Goal: Task Accomplishment & Management: Use online tool/utility

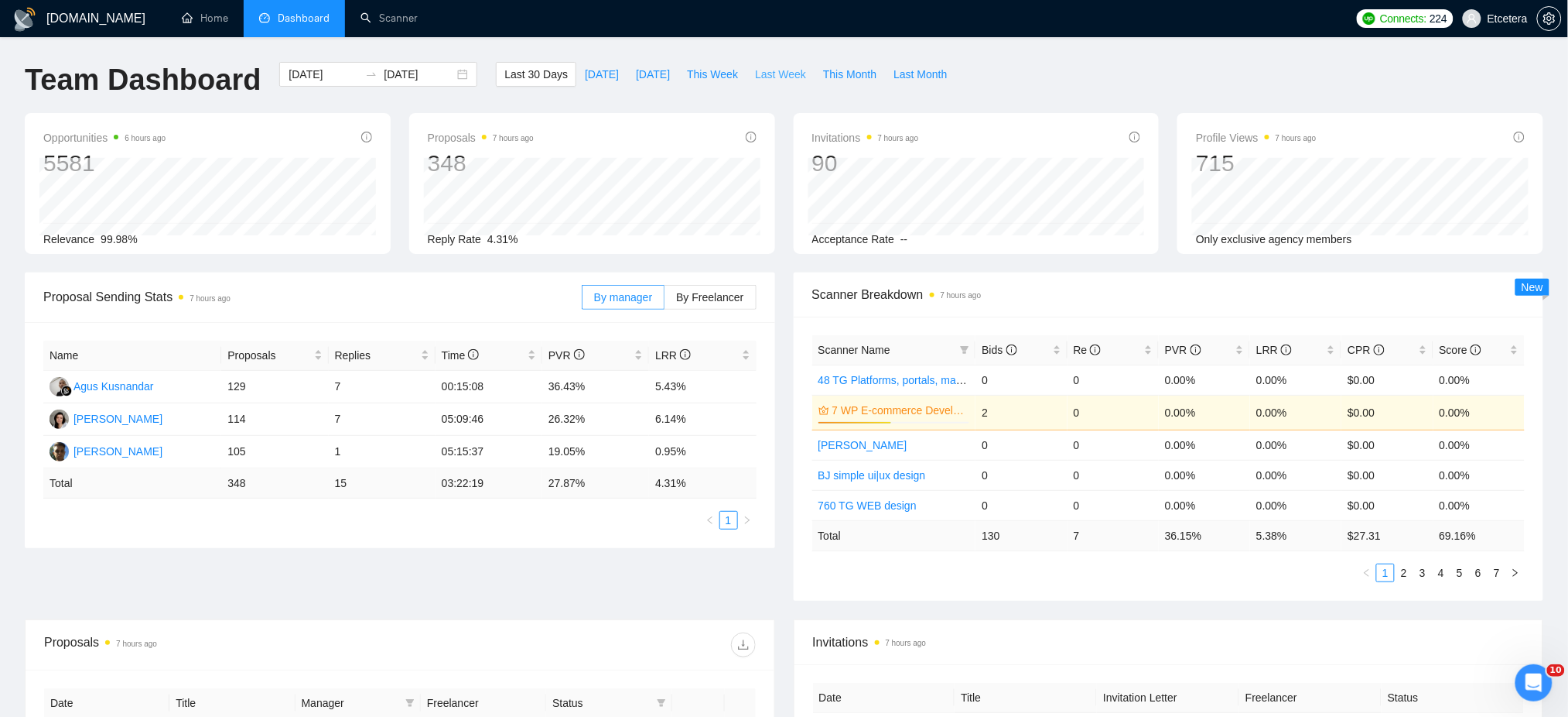
click at [764, 74] on span "Last Week" at bounding box center [780, 74] width 51 height 17
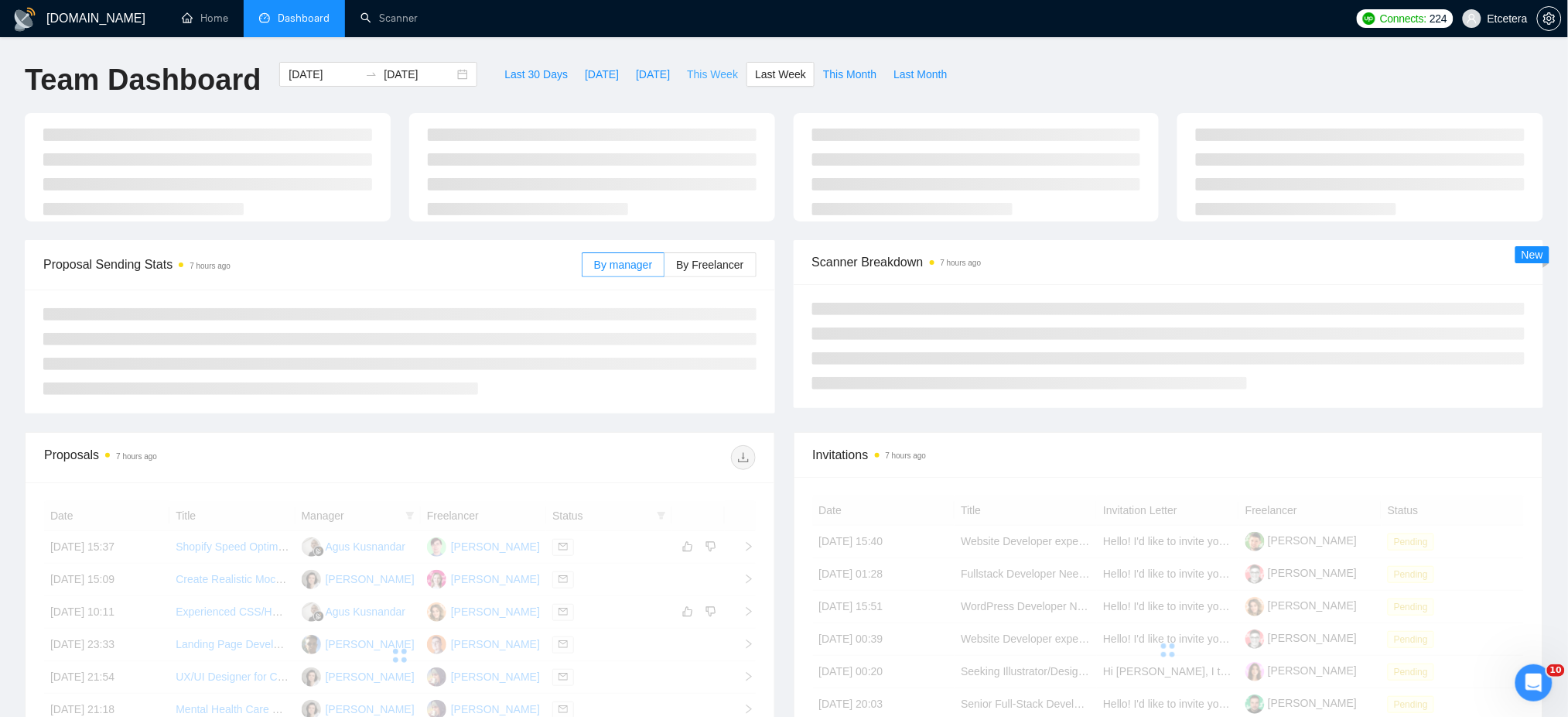
type input "2025-09-22"
type input "2025-09-28"
click at [708, 74] on span "This Week" at bounding box center [712, 74] width 51 height 17
type input "2025-09-29"
type input "2025-10-05"
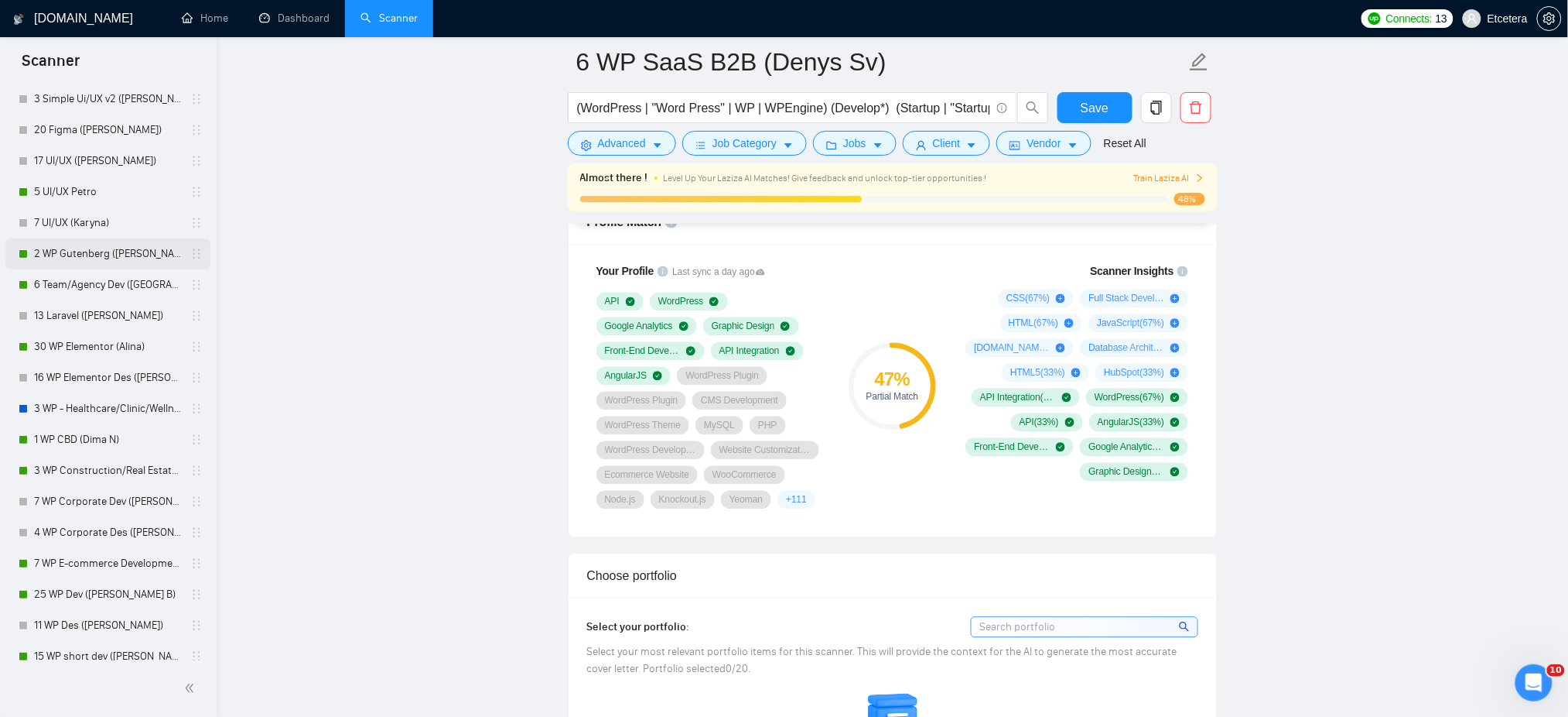
scroll to position [103, 0]
drag, startPoint x: 70, startPoint y: 197, endPoint x: 834, endPoint y: 253, distance: 766.0
click at [70, 196] on link "5 UI/UX Petro" at bounding box center [107, 195] width 147 height 31
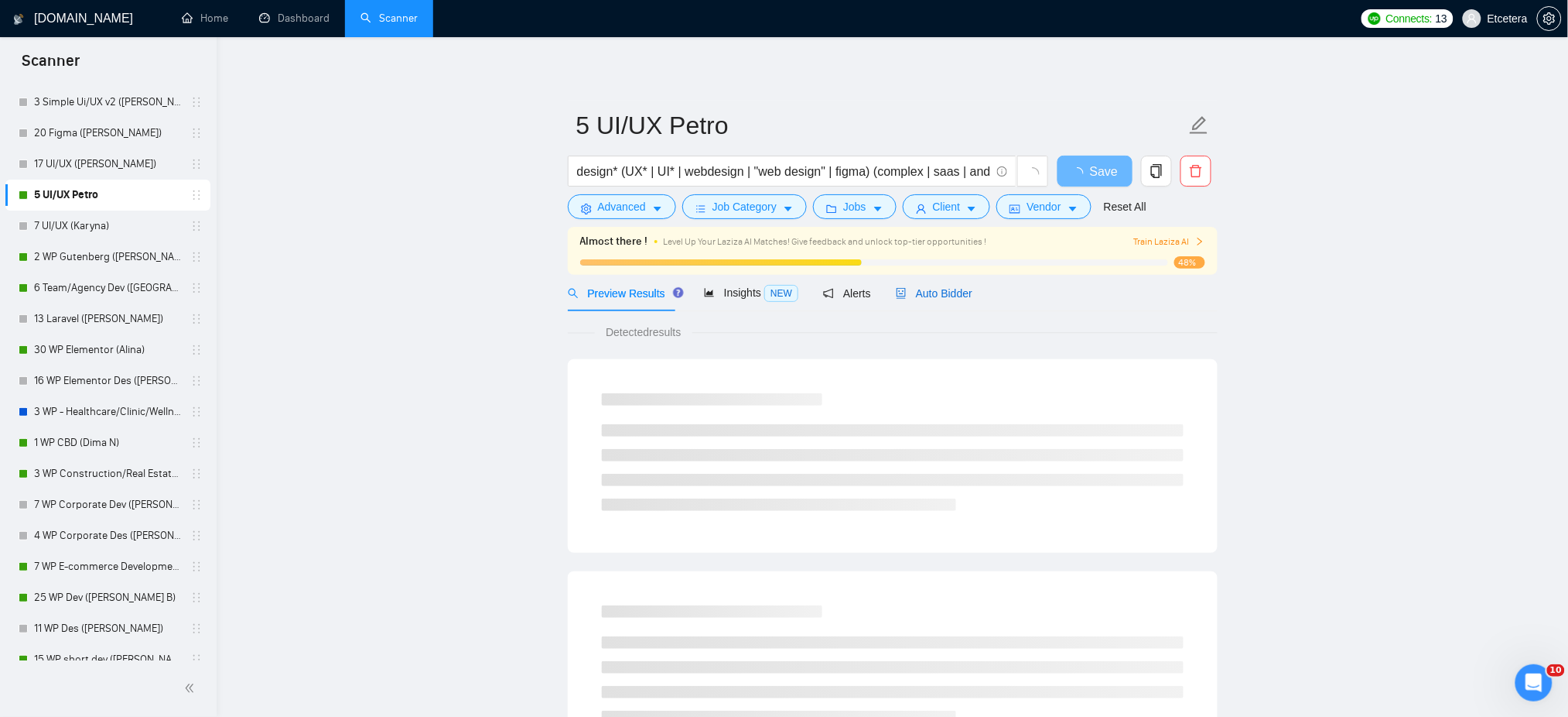
click at [924, 293] on span "Auto Bidder" at bounding box center [934, 293] width 77 height 13
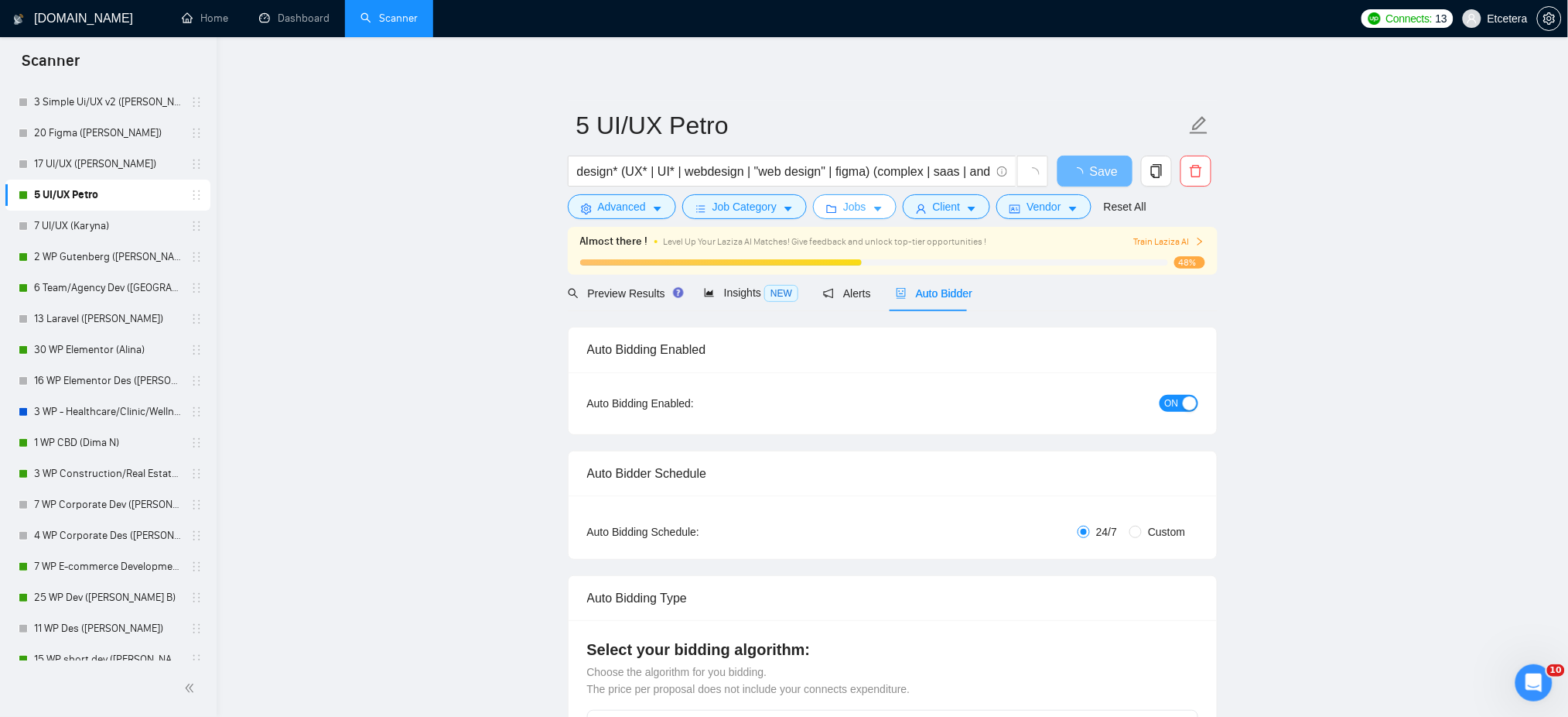
click at [860, 211] on span "Jobs" at bounding box center [855, 207] width 23 height 17
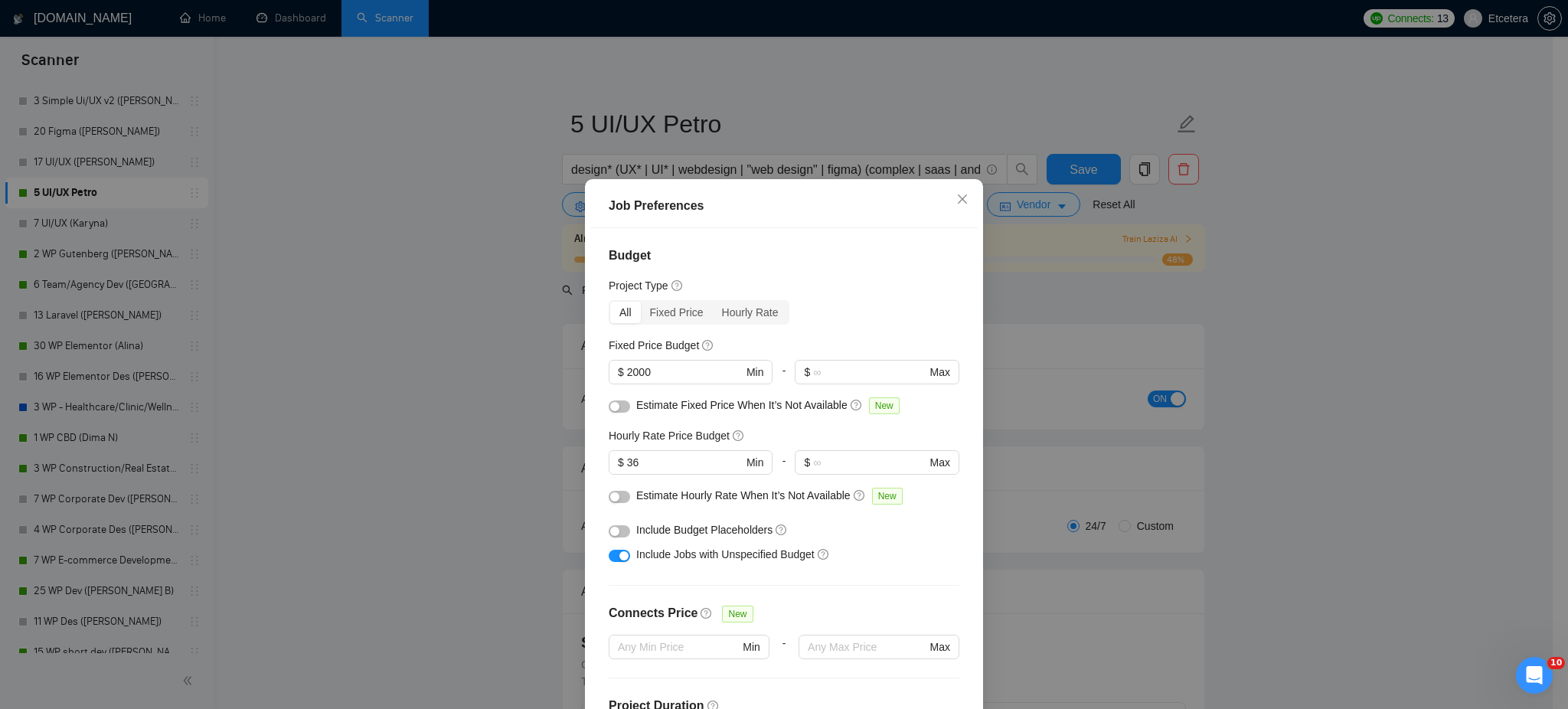
click at [866, 124] on div "Job Preferences Budget Project Type All Fixed Price Hourly Rate Fixed Price Bud…" at bounding box center [784, 354] width 1568 height 709
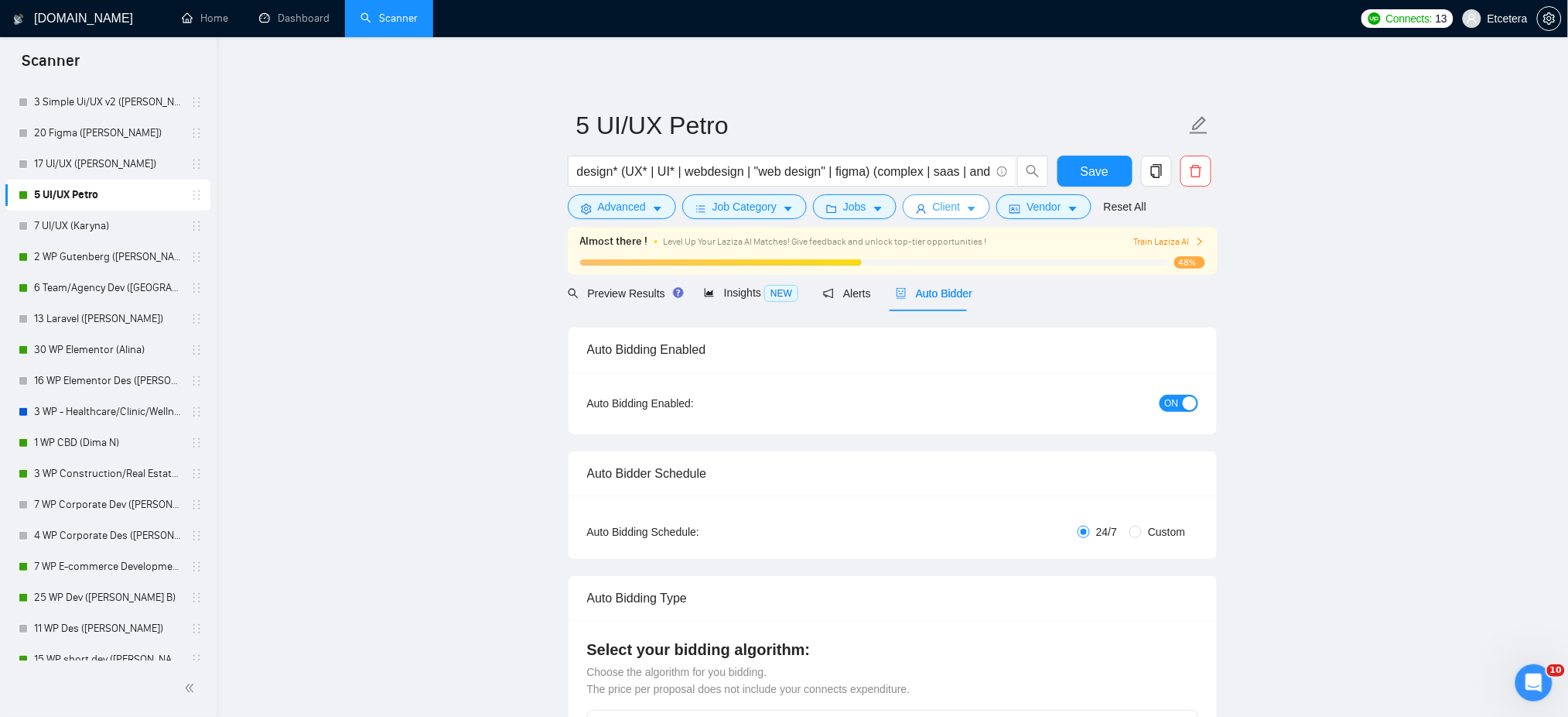
click at [933, 206] on span "Client" at bounding box center [947, 207] width 28 height 17
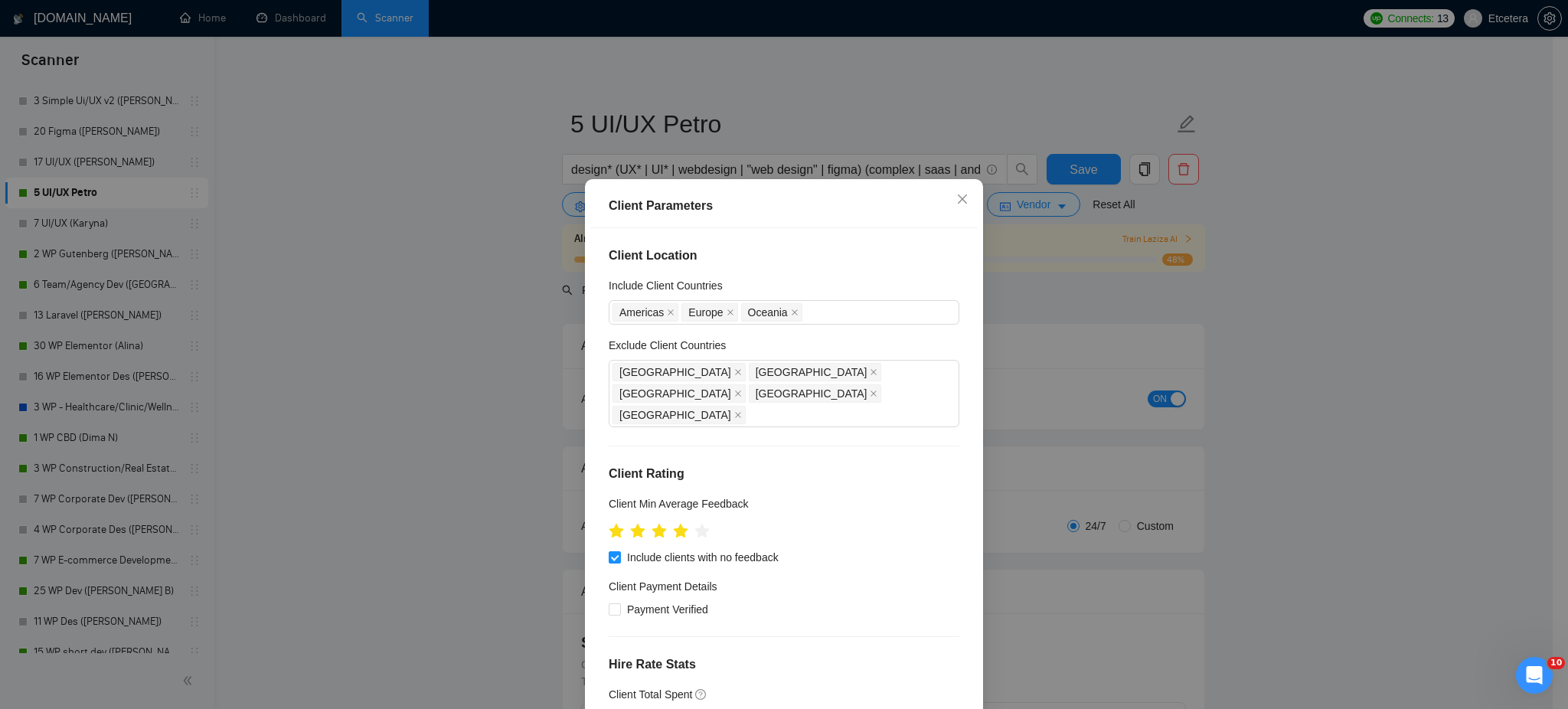
click at [830, 126] on div "Client Parameters Client Location Include Client Countries [GEOGRAPHIC_DATA] [G…" at bounding box center [784, 354] width 1568 height 709
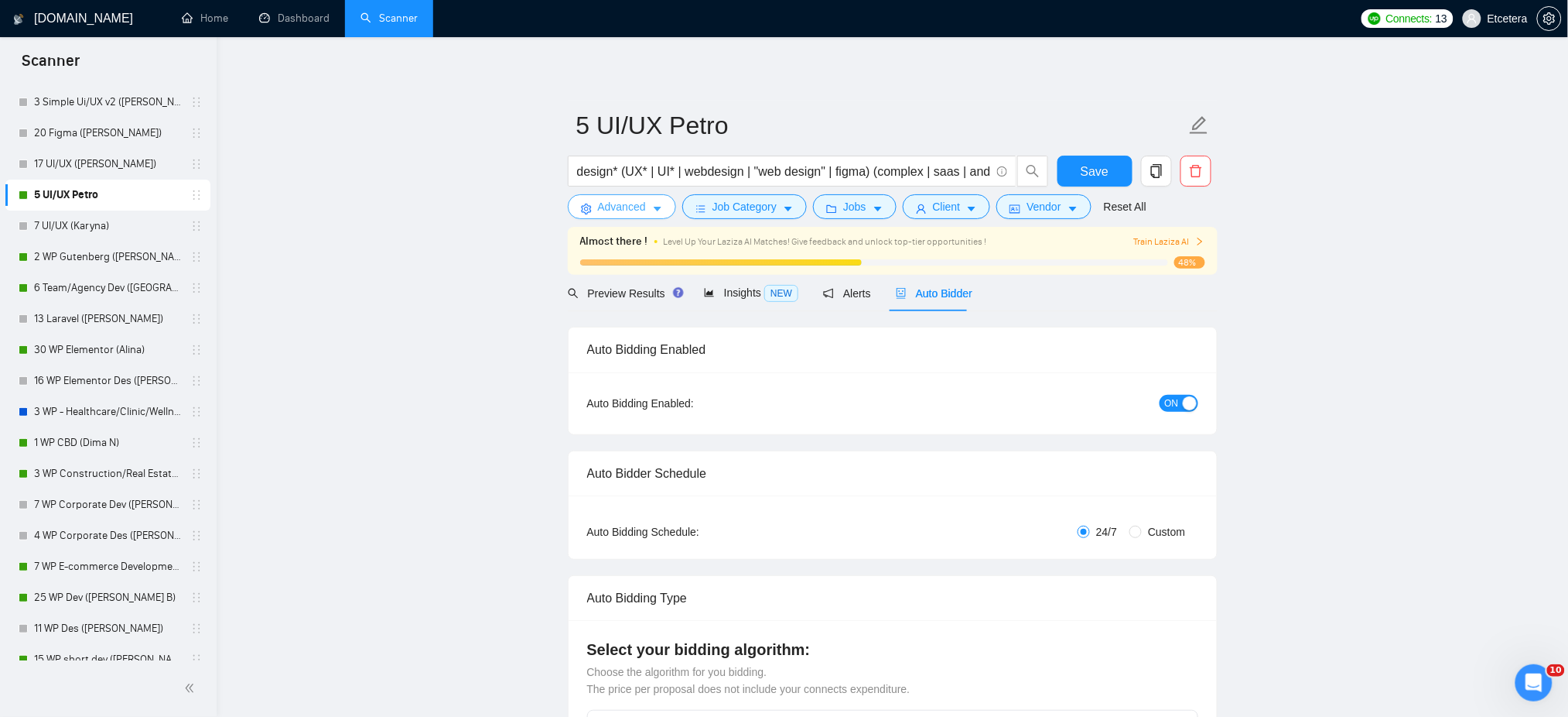
click at [620, 205] on span "Advanced" at bounding box center [621, 207] width 48 height 17
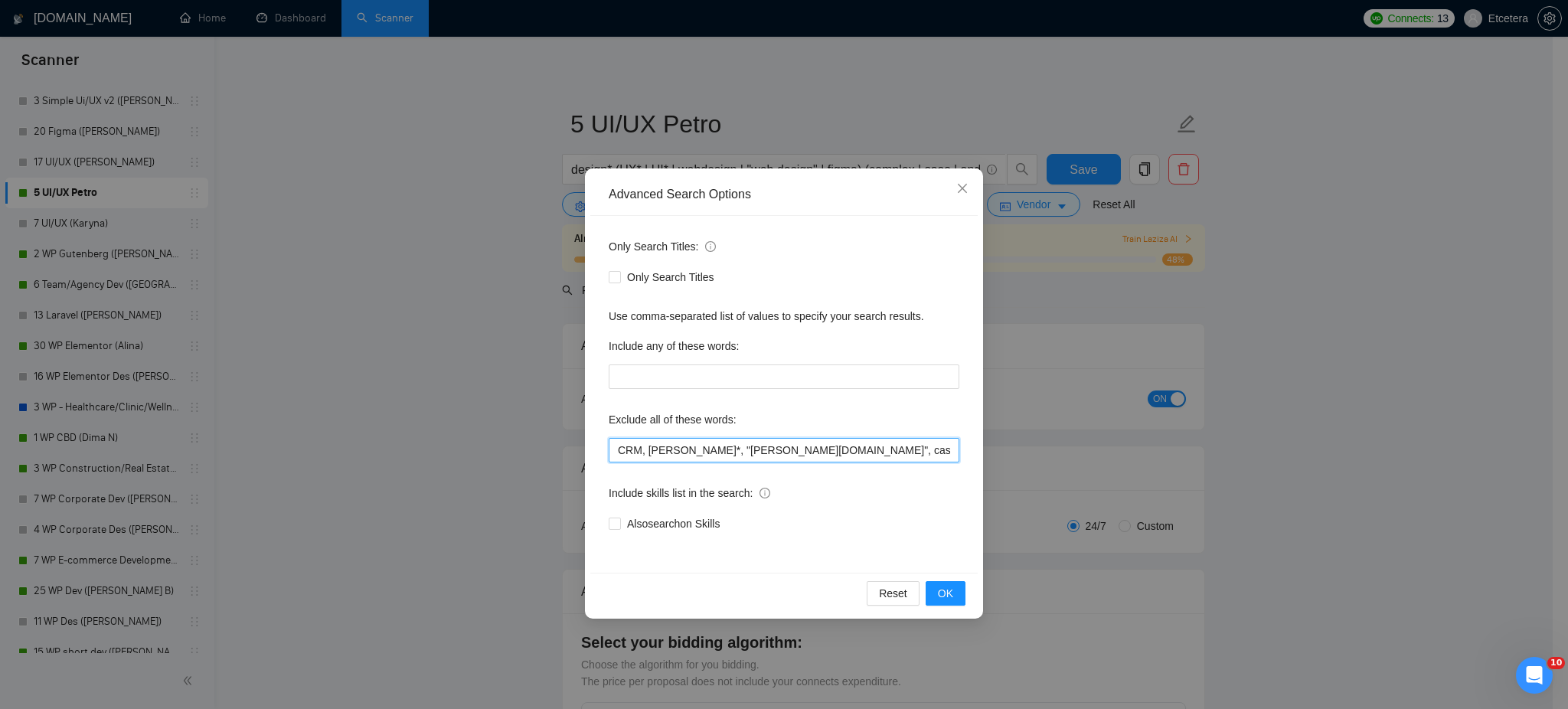
click at [915, 454] on input "CRM, [PERSON_NAME]*, "[PERSON_NAME][DOMAIN_NAME]", casino, gambl*, game, gaming…" at bounding box center [784, 450] width 350 height 25
click at [910, 115] on div "Advanced Search Options Only Search Titles: Only Search Titles Use comma-separa…" at bounding box center [784, 354] width 1568 height 709
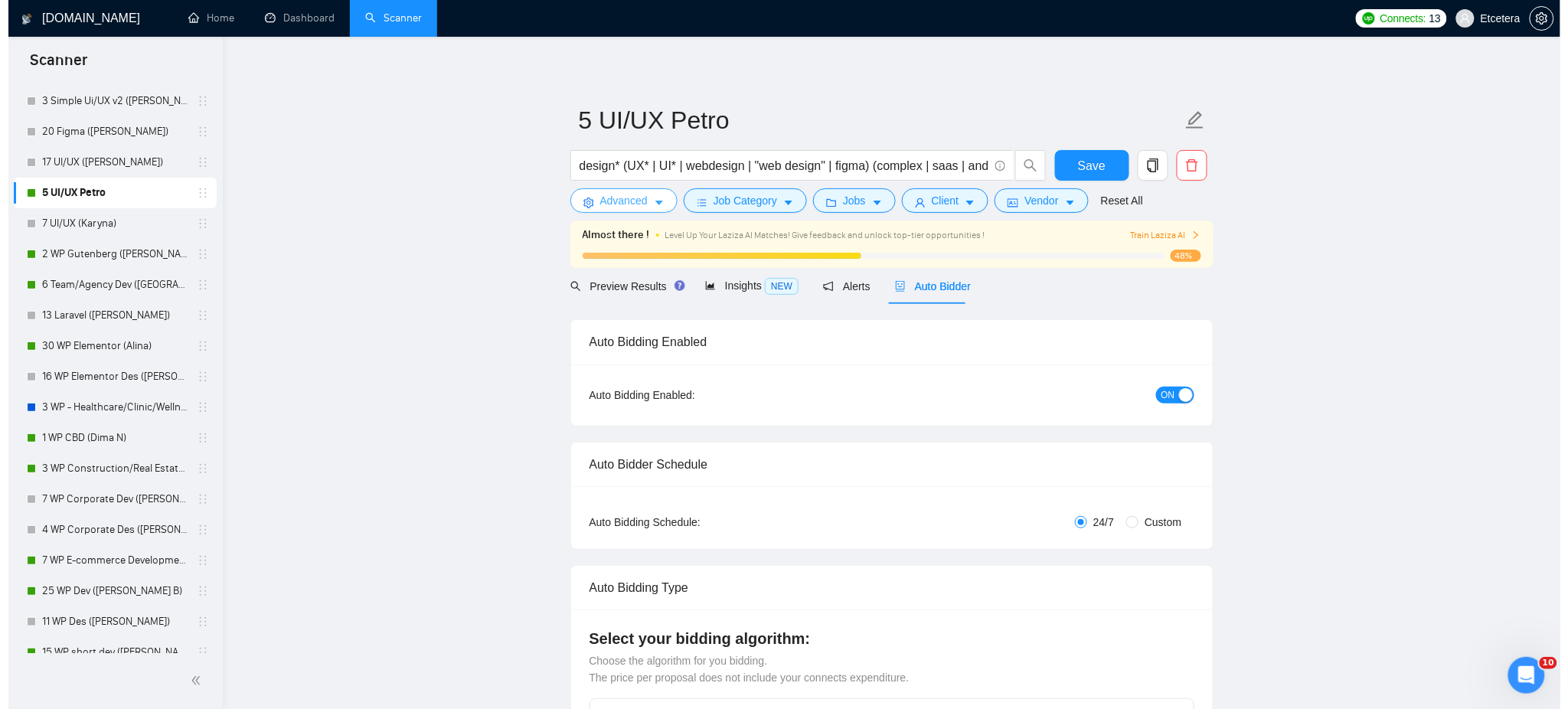
scroll to position [0, 0]
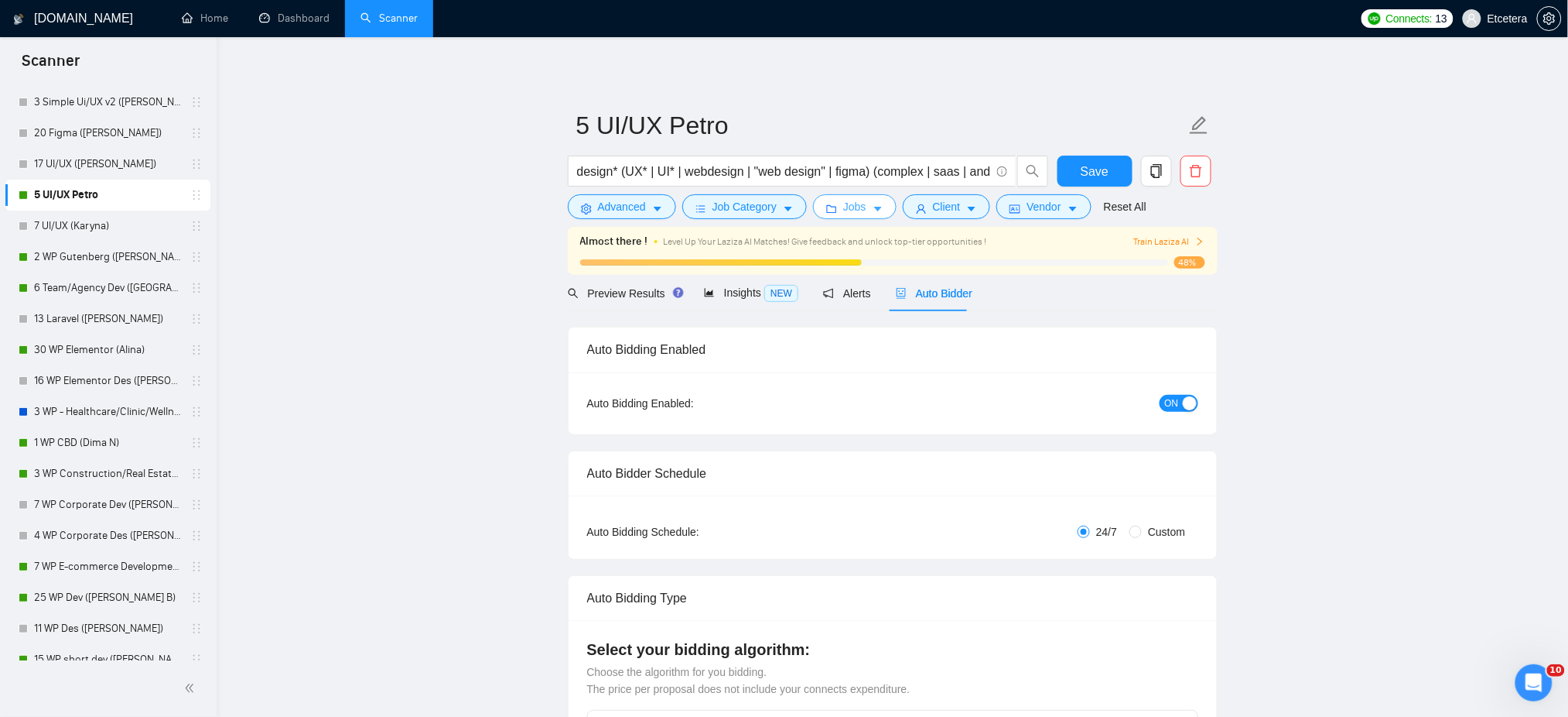
click at [862, 208] on span "Jobs" at bounding box center [855, 207] width 23 height 17
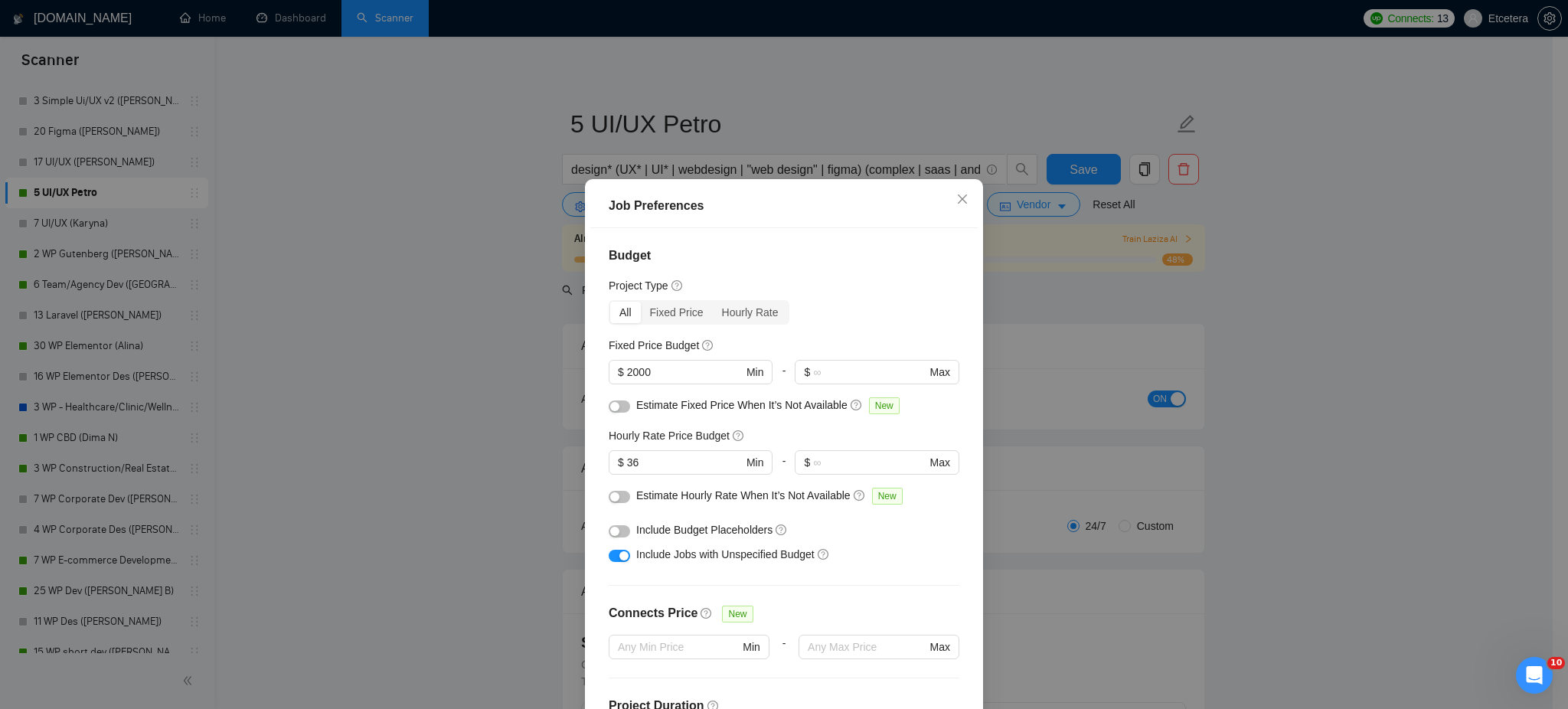
click at [886, 133] on div "Job Preferences Budget Project Type All Fixed Price Hourly Rate Fixed Price Bud…" at bounding box center [784, 354] width 1568 height 709
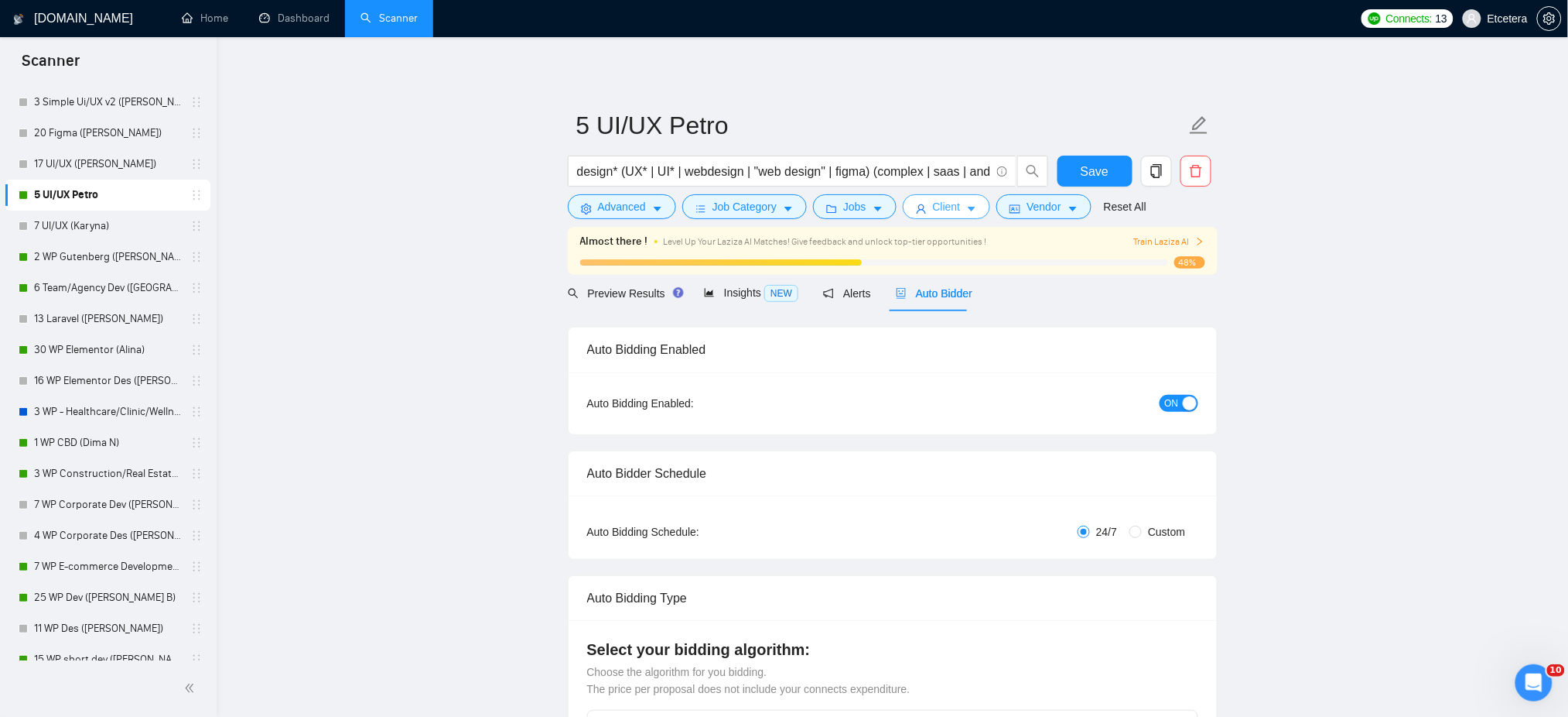
click at [917, 210] on icon "user" at bounding box center [921, 209] width 9 height 9
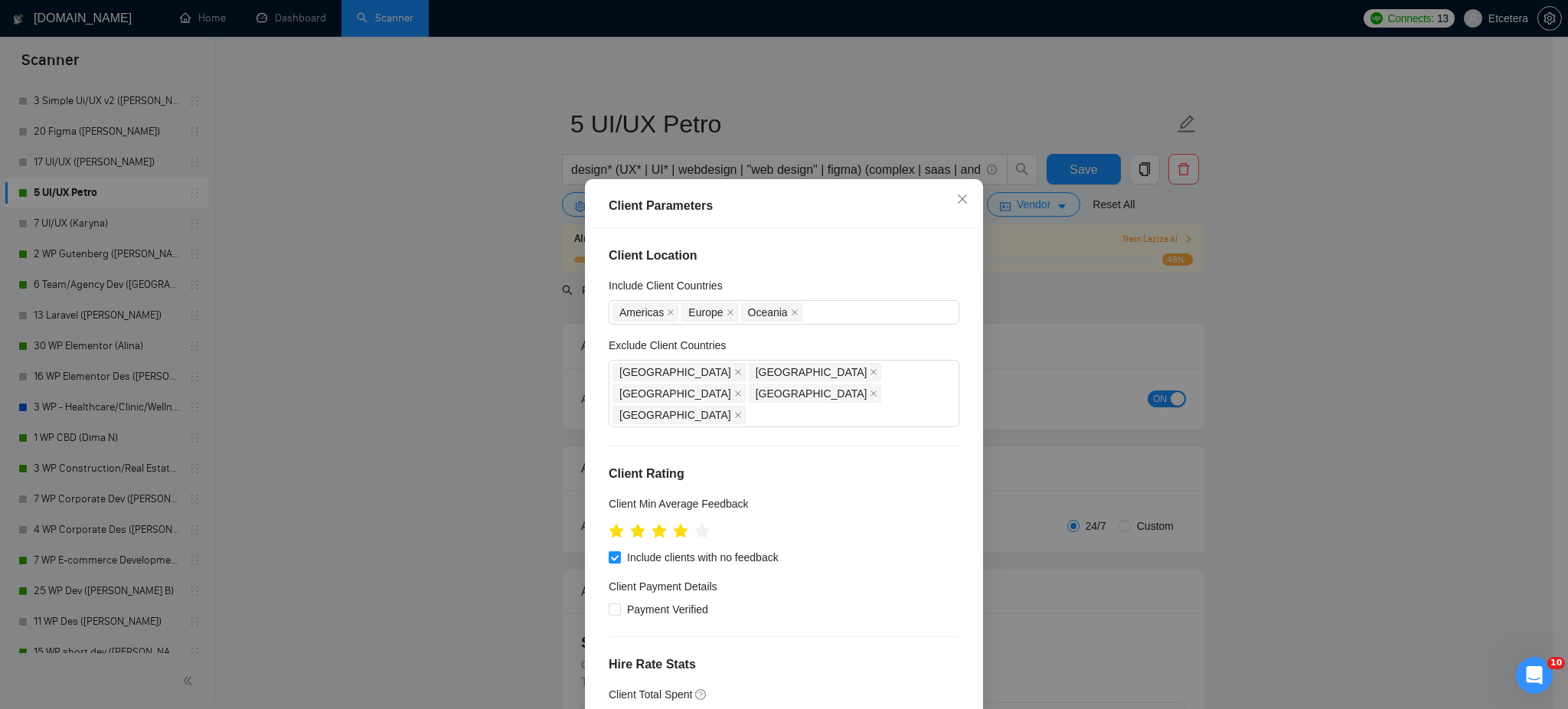
click at [884, 112] on div "Client Parameters Client Location Include Client Countries [GEOGRAPHIC_DATA] [G…" at bounding box center [784, 354] width 1568 height 709
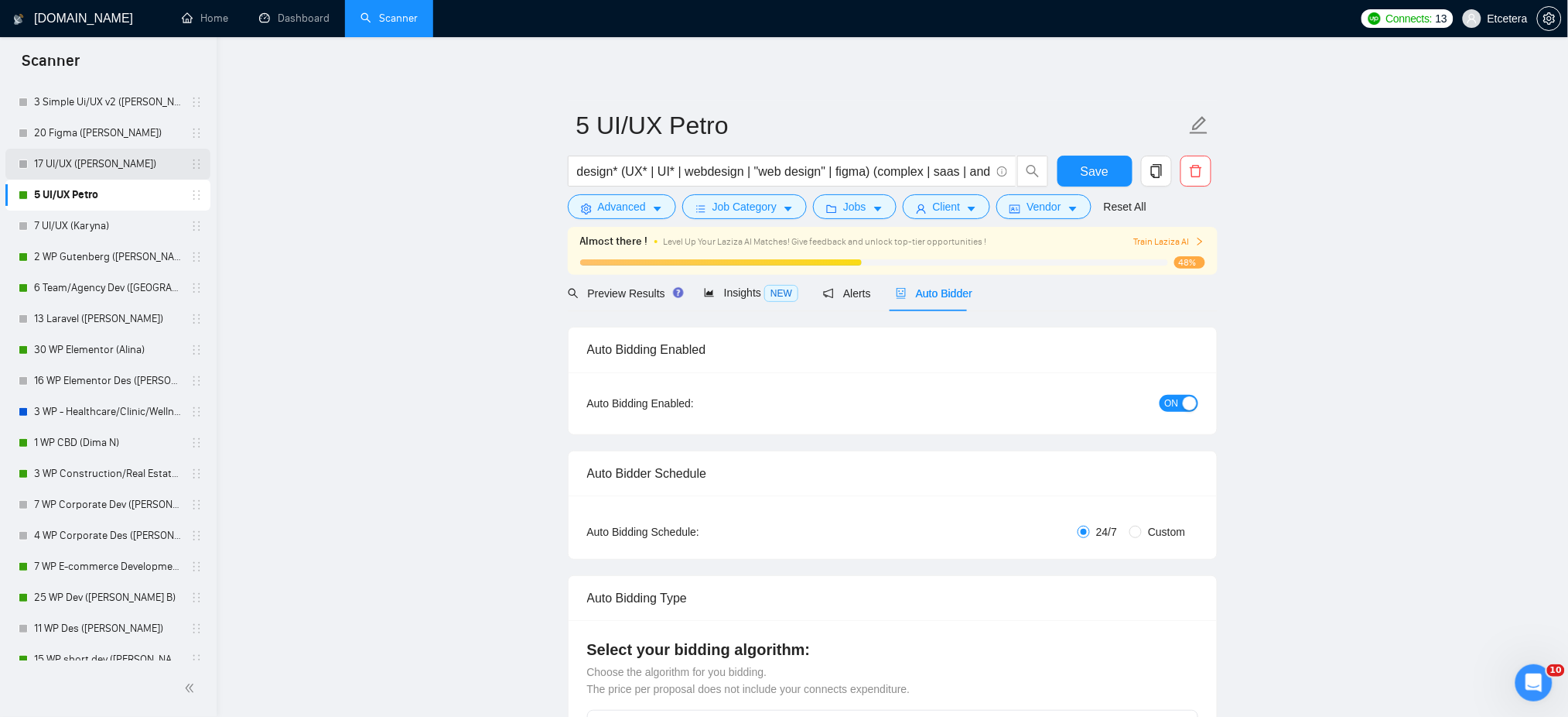
click at [108, 158] on link "17 UI/UX ([PERSON_NAME])" at bounding box center [107, 165] width 147 height 31
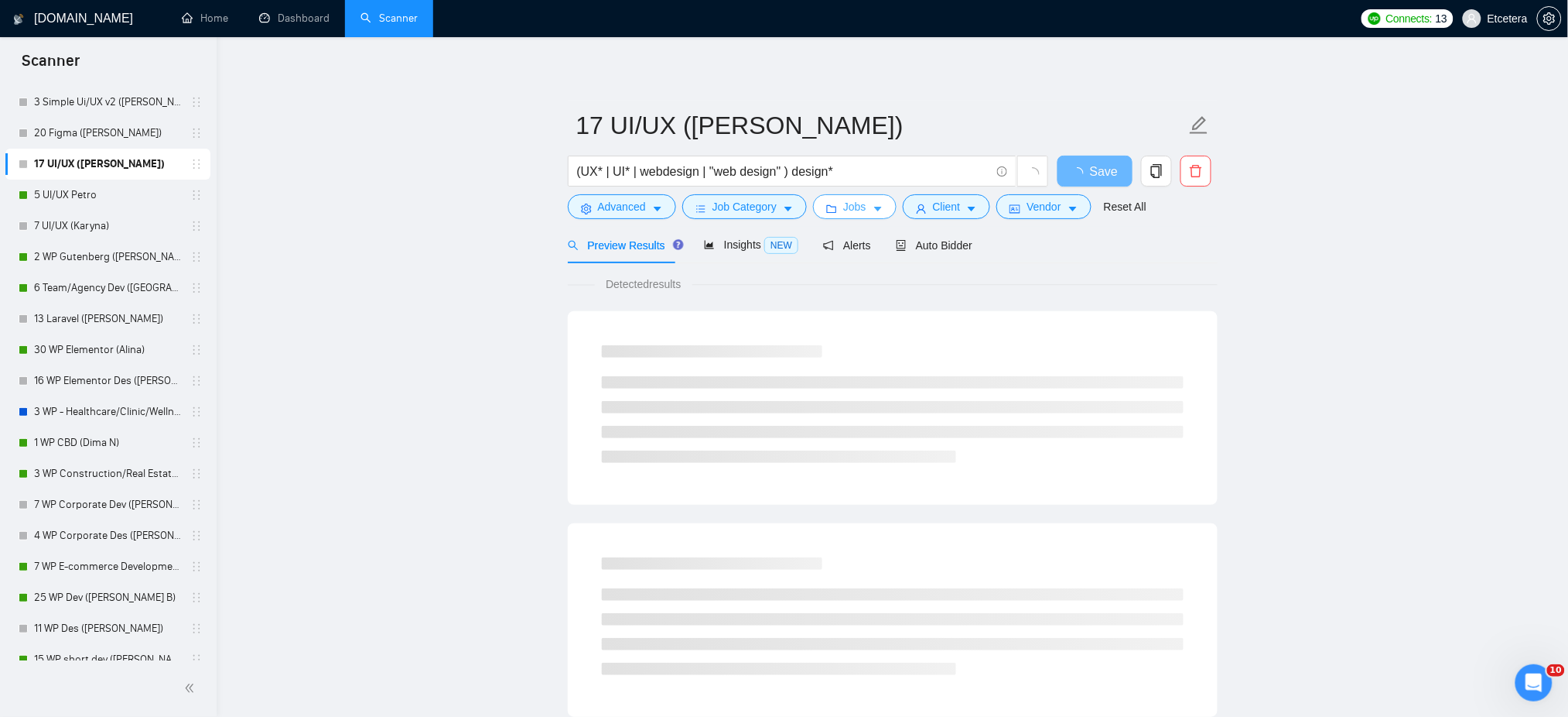
click at [833, 210] on icon "folder" at bounding box center [832, 209] width 11 height 11
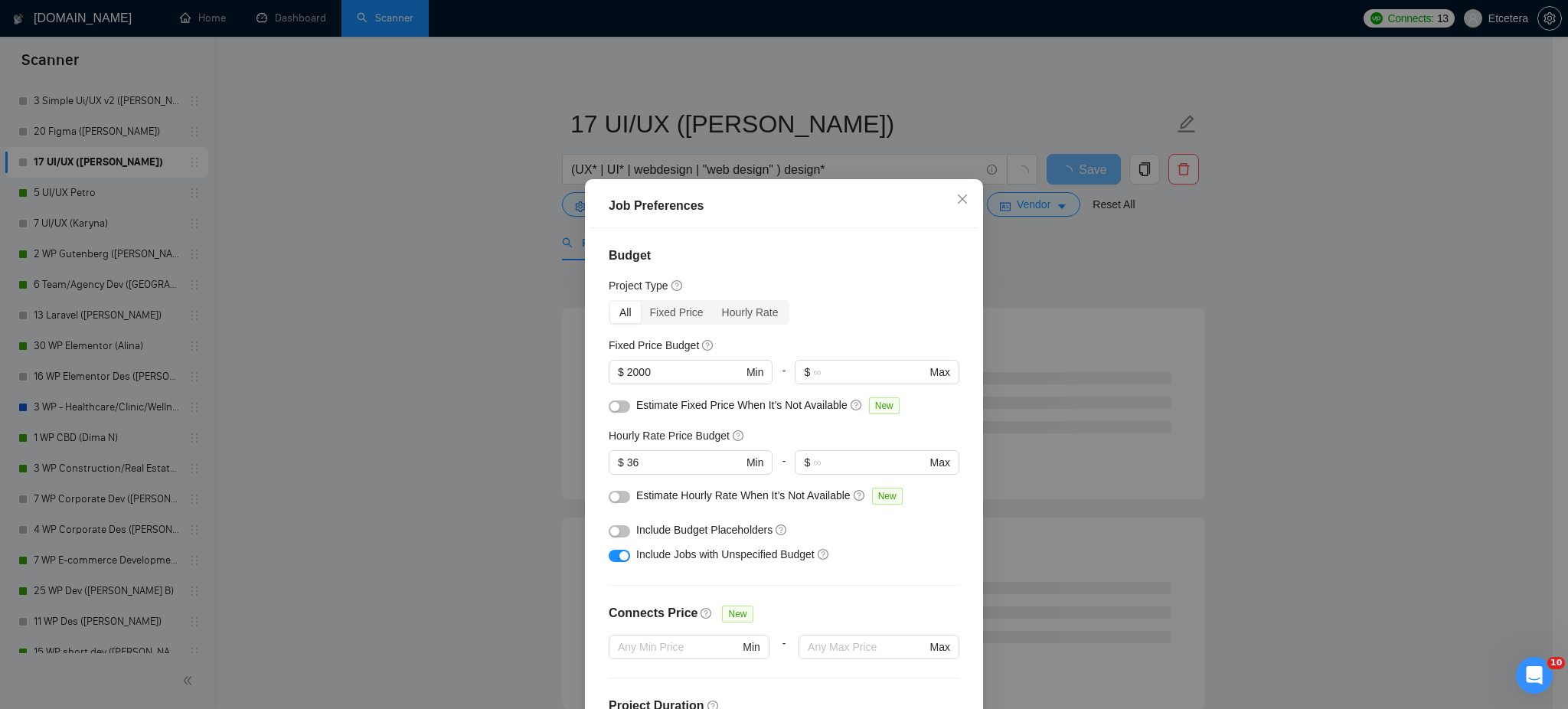
click at [664, 129] on div "Job Preferences Budget Project Type All Fixed Price Hourly Rate Fixed Price Bud…" at bounding box center [784, 354] width 1568 height 709
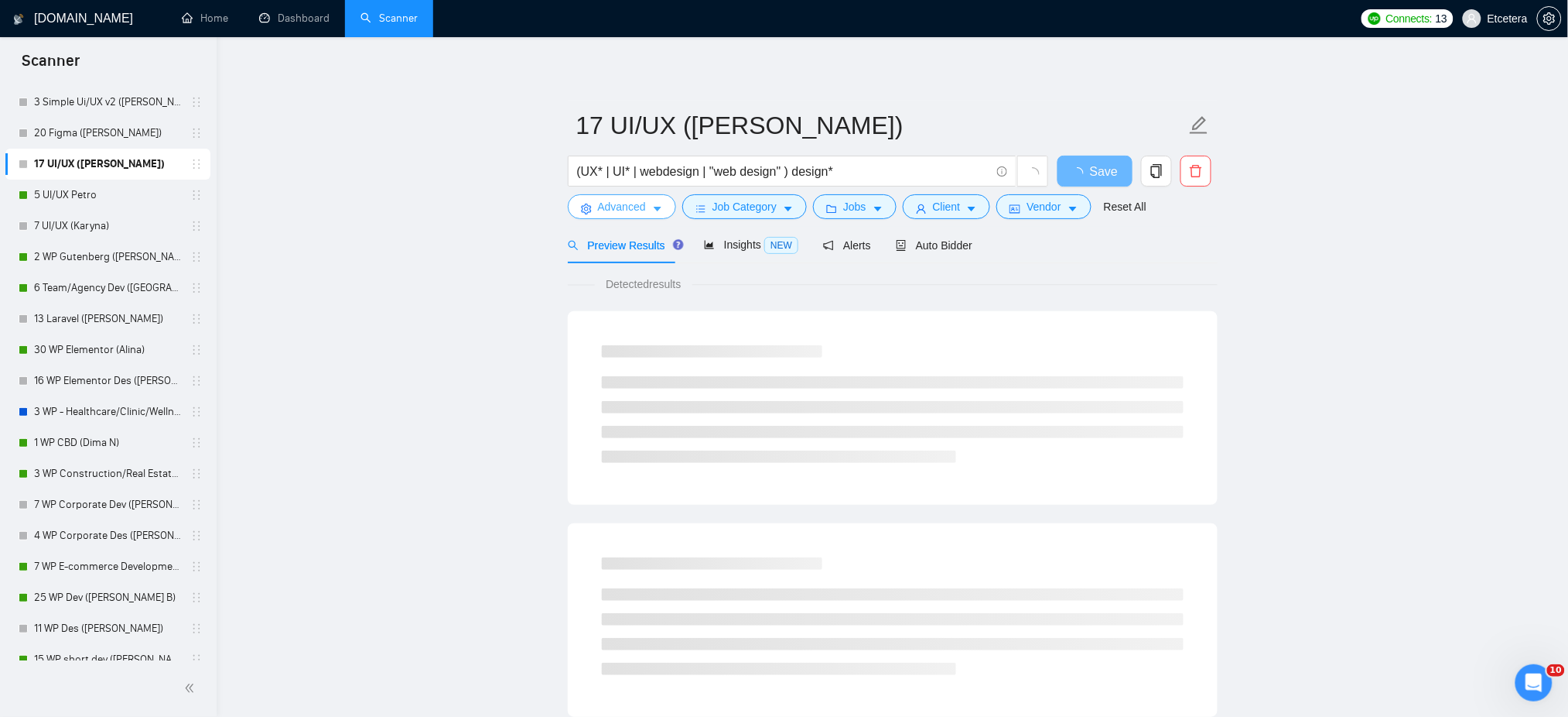
click at [619, 207] on span "Advanced" at bounding box center [621, 207] width 48 height 17
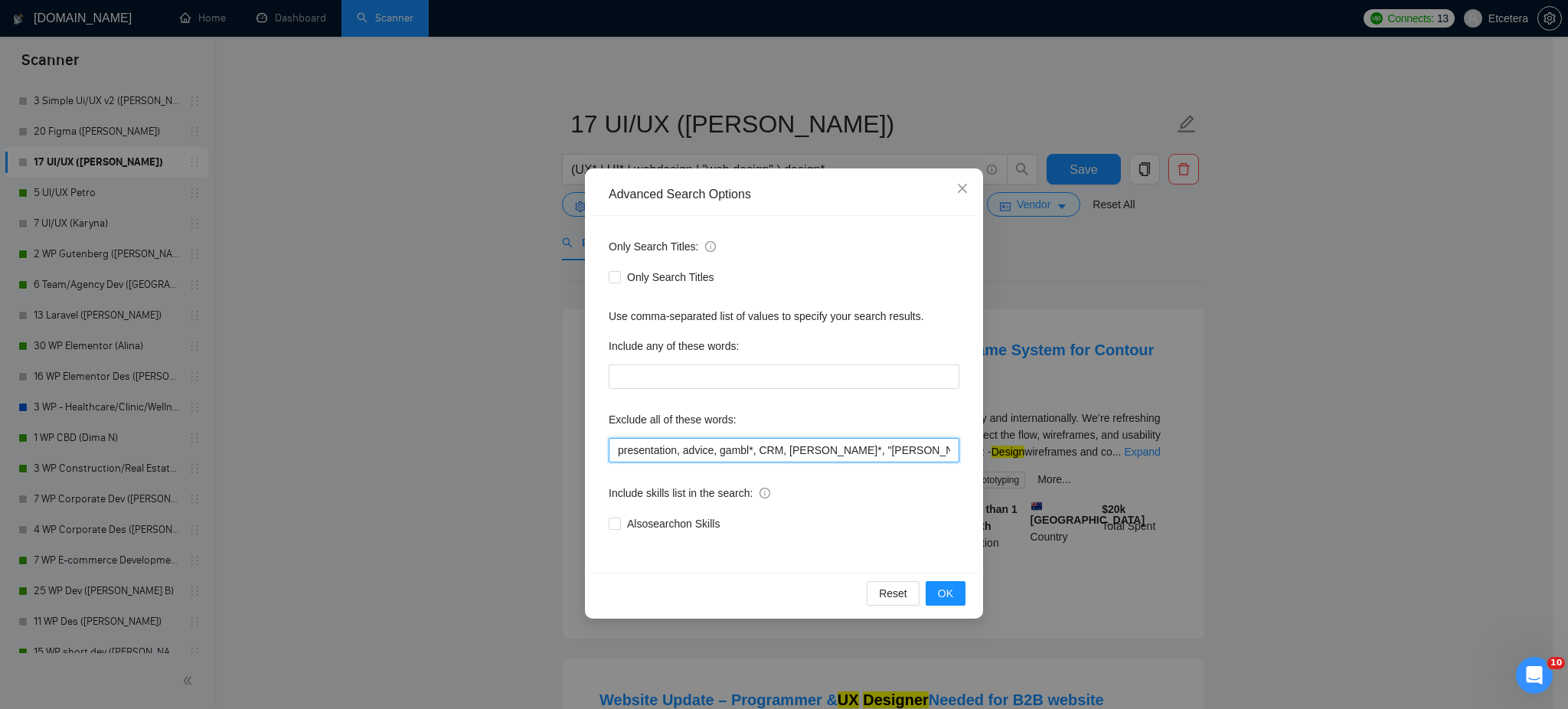
click at [669, 451] on input "presentation, advice, gambl*, CRM, [PERSON_NAME]*, "[PERSON_NAME][DOMAIN_NAME]"…" at bounding box center [784, 450] width 350 height 25
click at [821, 452] on input "presentation, advice, gambl*, CRM, [PERSON_NAME]*, "[PERSON_NAME][DOMAIN_NAME]"…" at bounding box center [784, 450] width 350 height 25
click at [782, 123] on div "Advanced Search Options Only Search Titles: Only Search Titles Use comma-separa…" at bounding box center [784, 354] width 1568 height 709
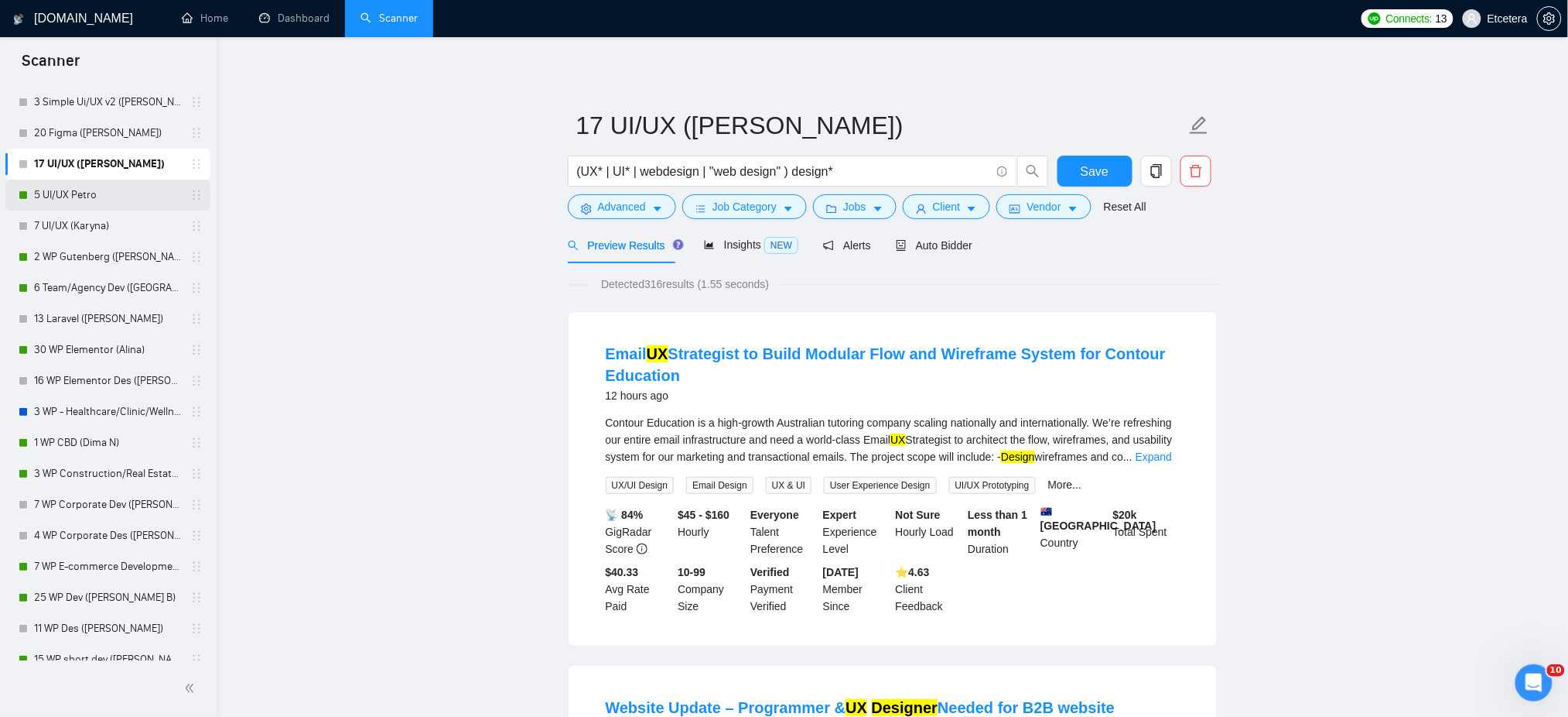
click at [48, 197] on link "5 UI/UX Petro" at bounding box center [107, 195] width 147 height 31
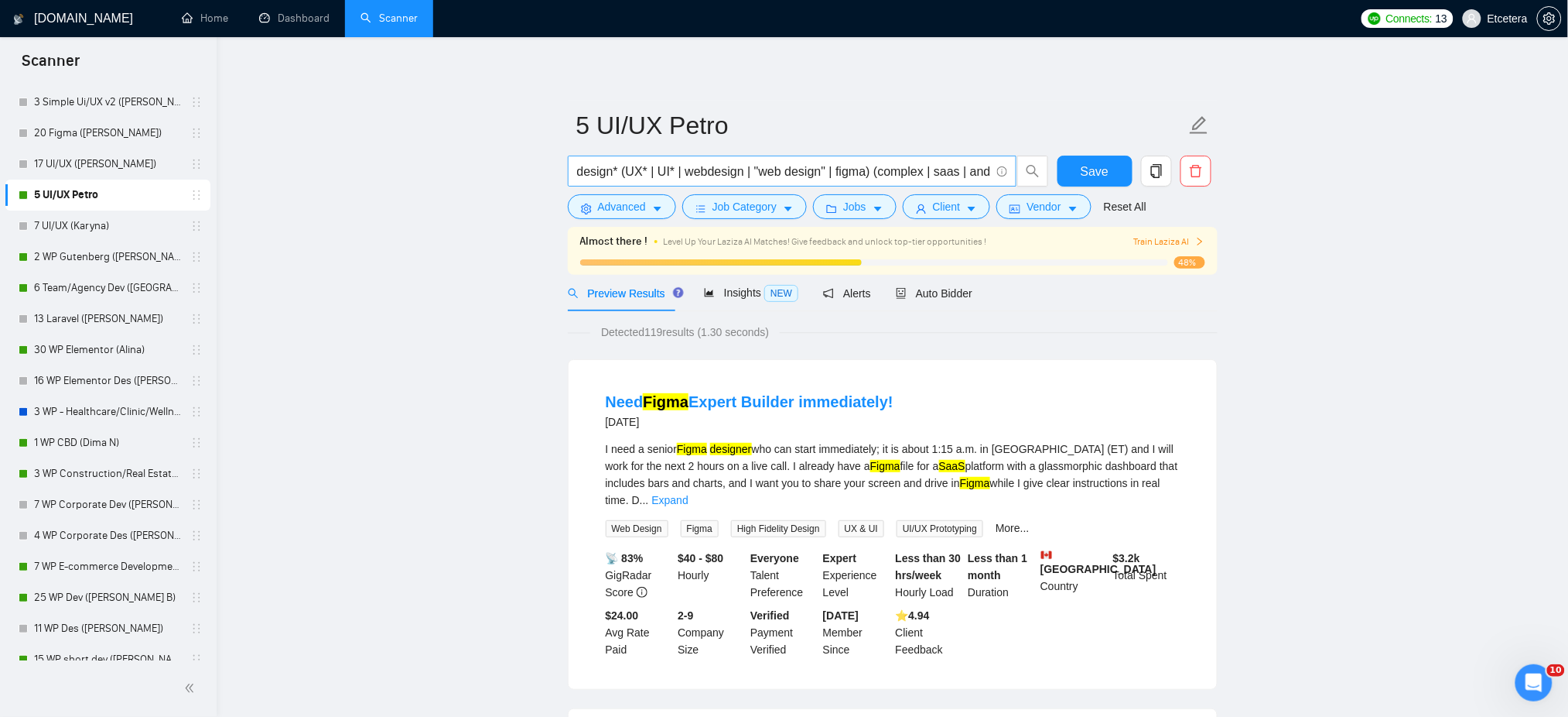
click at [805, 176] on input "design* (UX* | UI* | webdesign | "web design" | figma) (complex | saas | androi…" at bounding box center [783, 171] width 413 height 20
drag, startPoint x: 743, startPoint y: 169, endPoint x: 1015, endPoint y: 165, distance: 272.0
click at [1015, 165] on span "design* (UX* | UI* | webdesign | "web design" | figma) (complex | saas | androi…" at bounding box center [792, 172] width 449 height 31
click at [731, 292] on span "Insights NEW" at bounding box center [751, 292] width 94 height 13
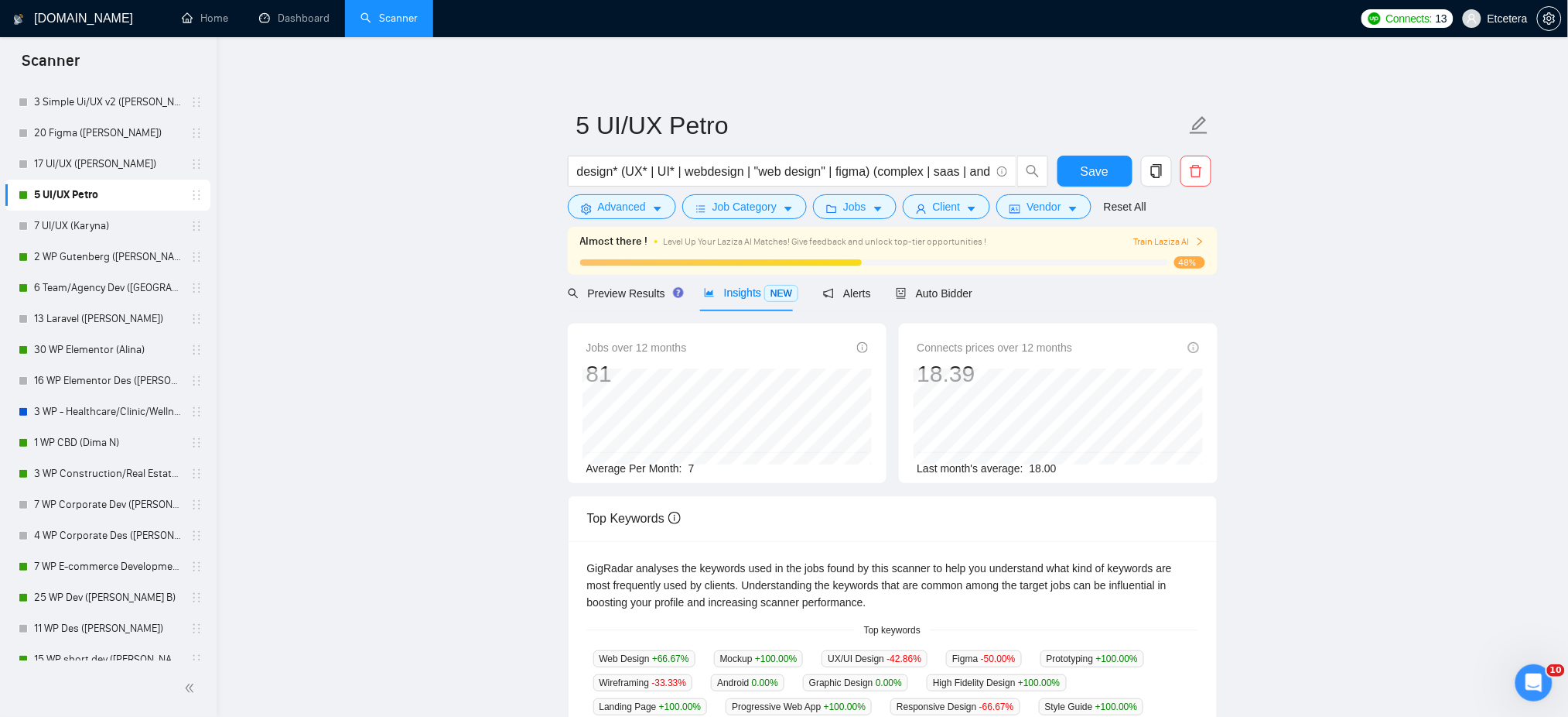
drag, startPoint x: 102, startPoint y: 167, endPoint x: 149, endPoint y: 186, distance: 50.7
click at [102, 167] on link "17 UI/UX ([PERSON_NAME])" at bounding box center [107, 165] width 147 height 31
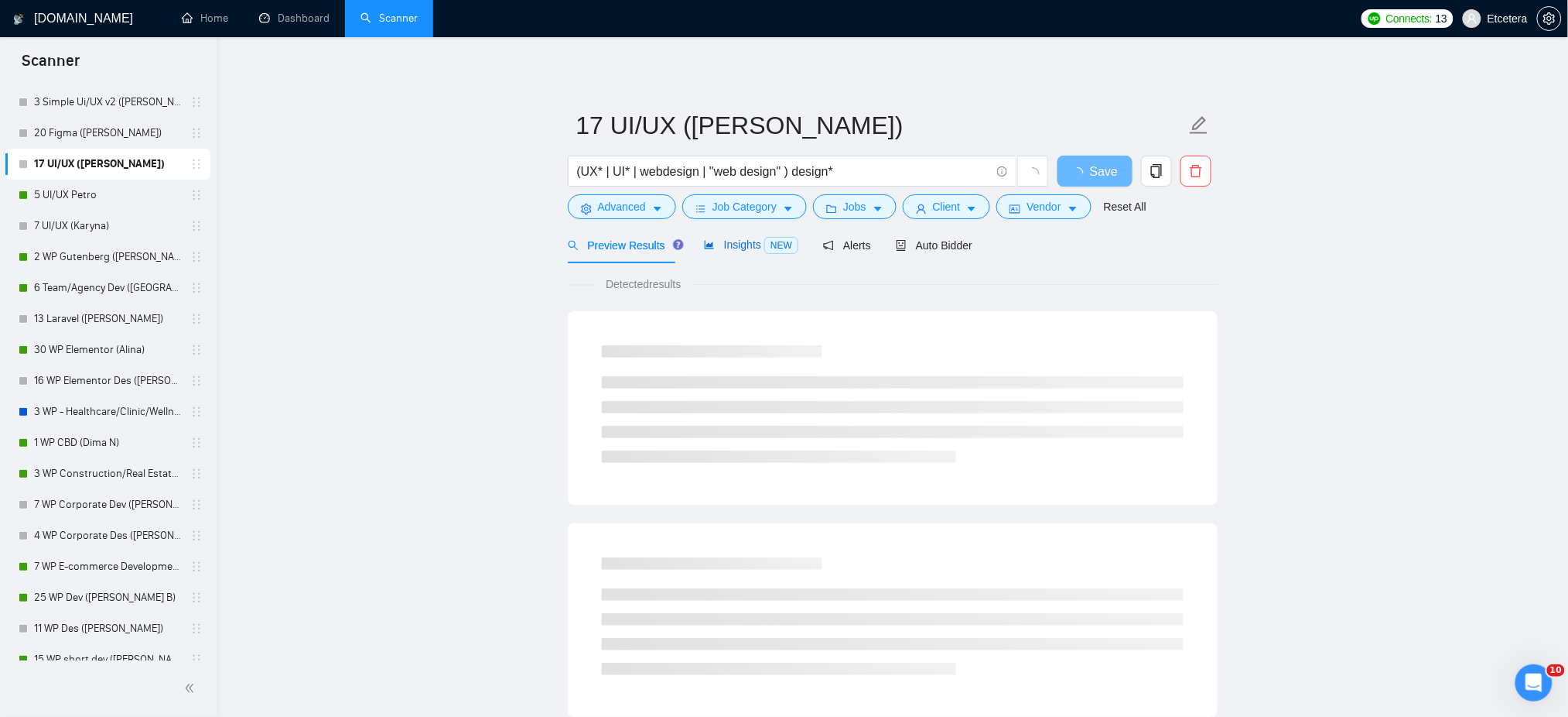
click at [750, 247] on span "Insights NEW" at bounding box center [751, 244] width 94 height 13
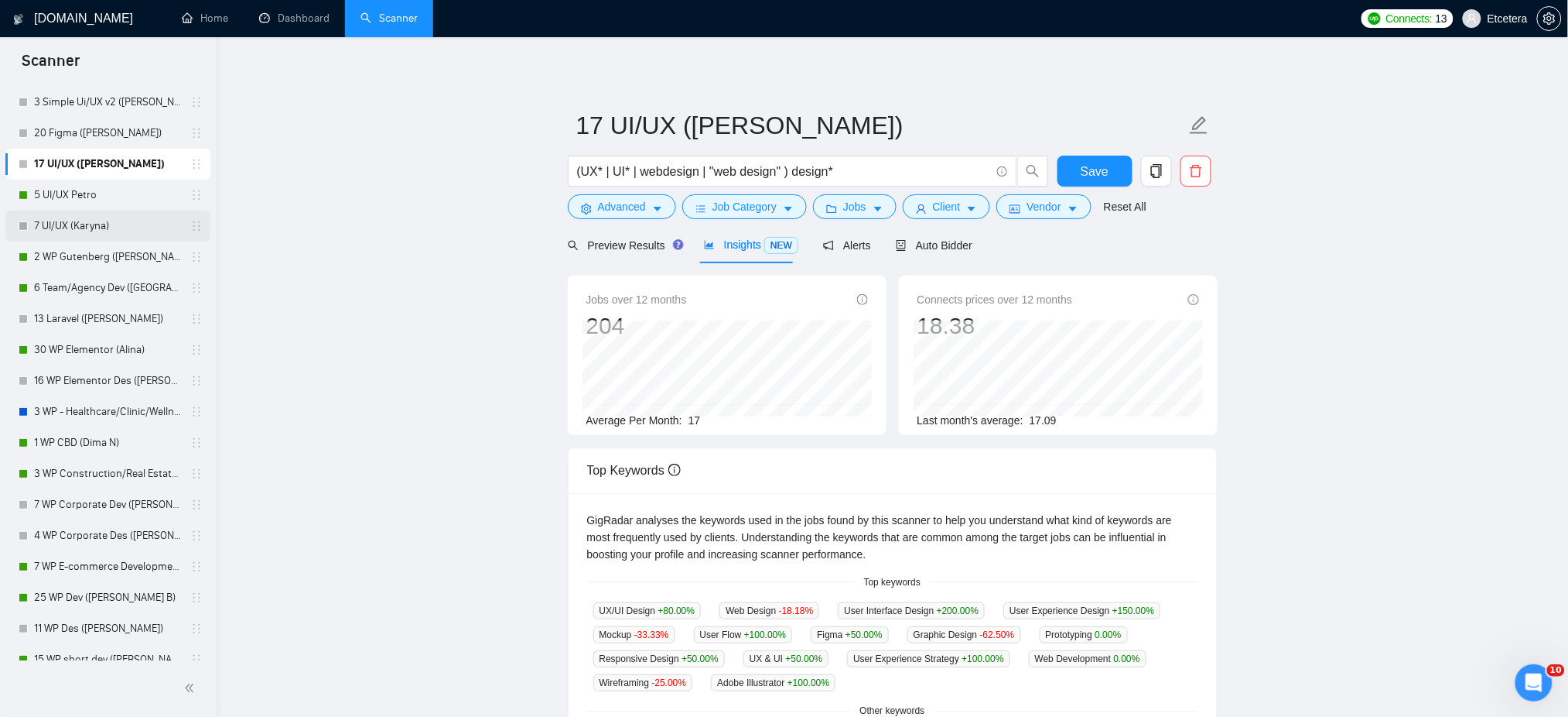
drag, startPoint x: 80, startPoint y: 194, endPoint x: 105, endPoint y: 209, distance: 29.2
click at [80, 194] on link "5 UI/UX Petro" at bounding box center [107, 195] width 147 height 31
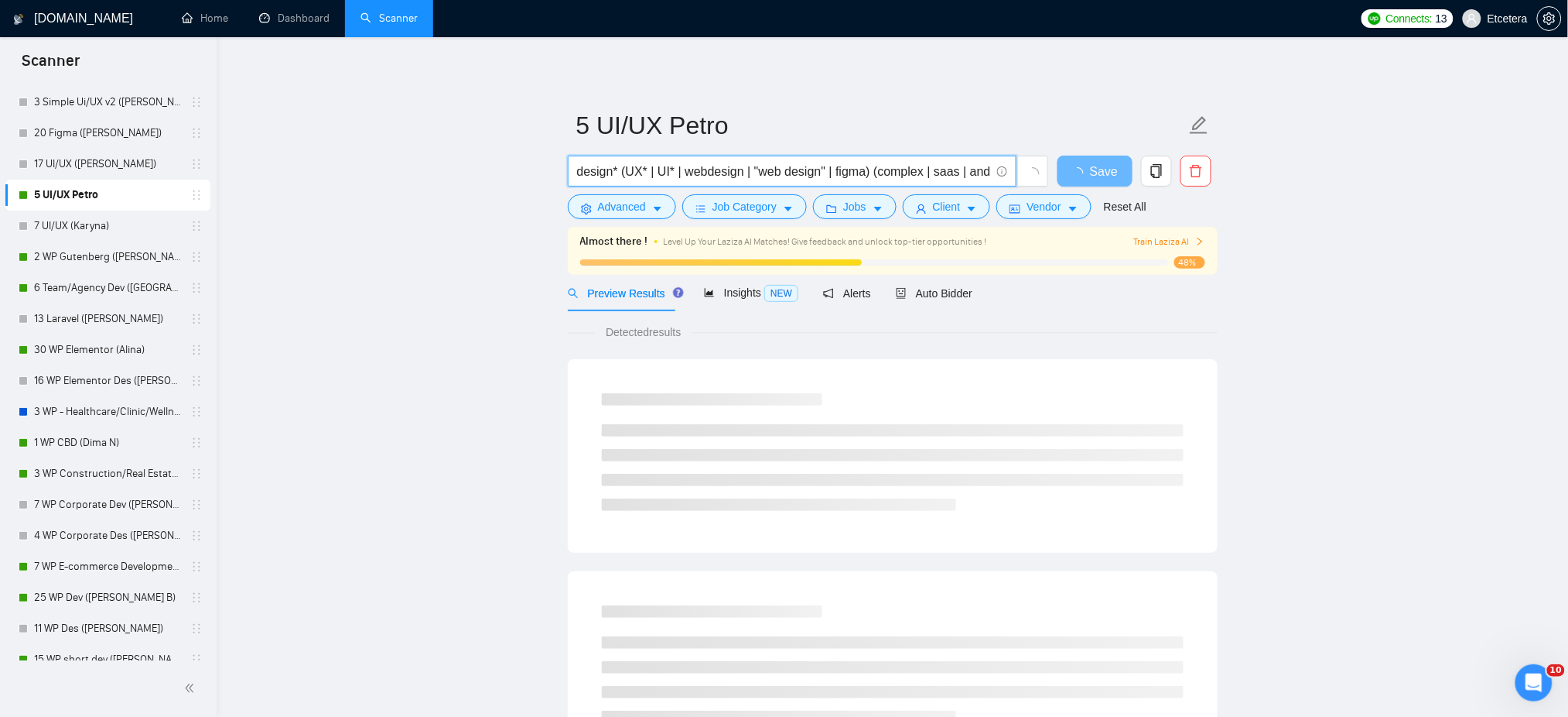
scroll to position [0, 126]
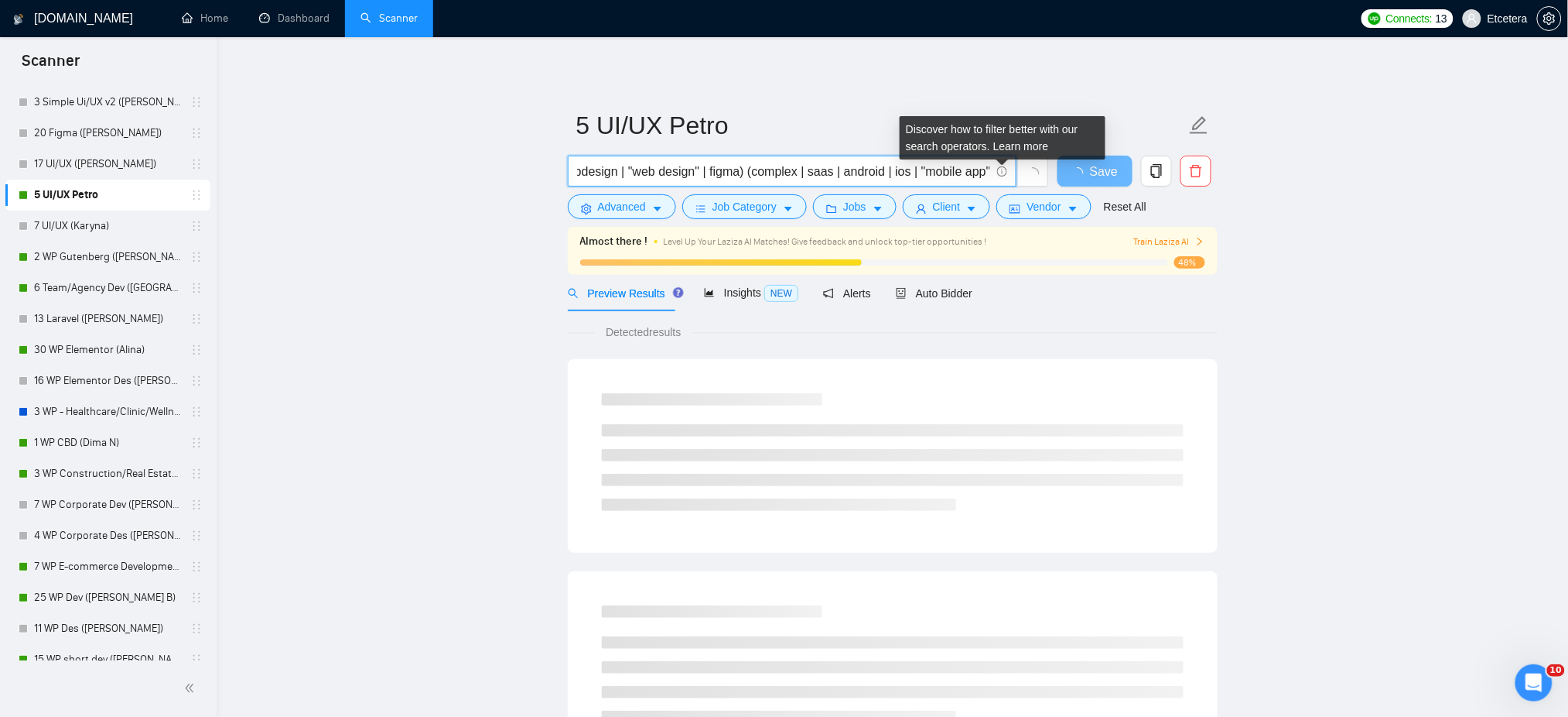
drag, startPoint x: 873, startPoint y: 172, endPoint x: 1003, endPoint y: 169, distance: 130.0
click at [1003, 169] on span "design* (UX* | UI* | webdesign | "web design" | figma) (complex | saas | androi…" at bounding box center [792, 172] width 449 height 31
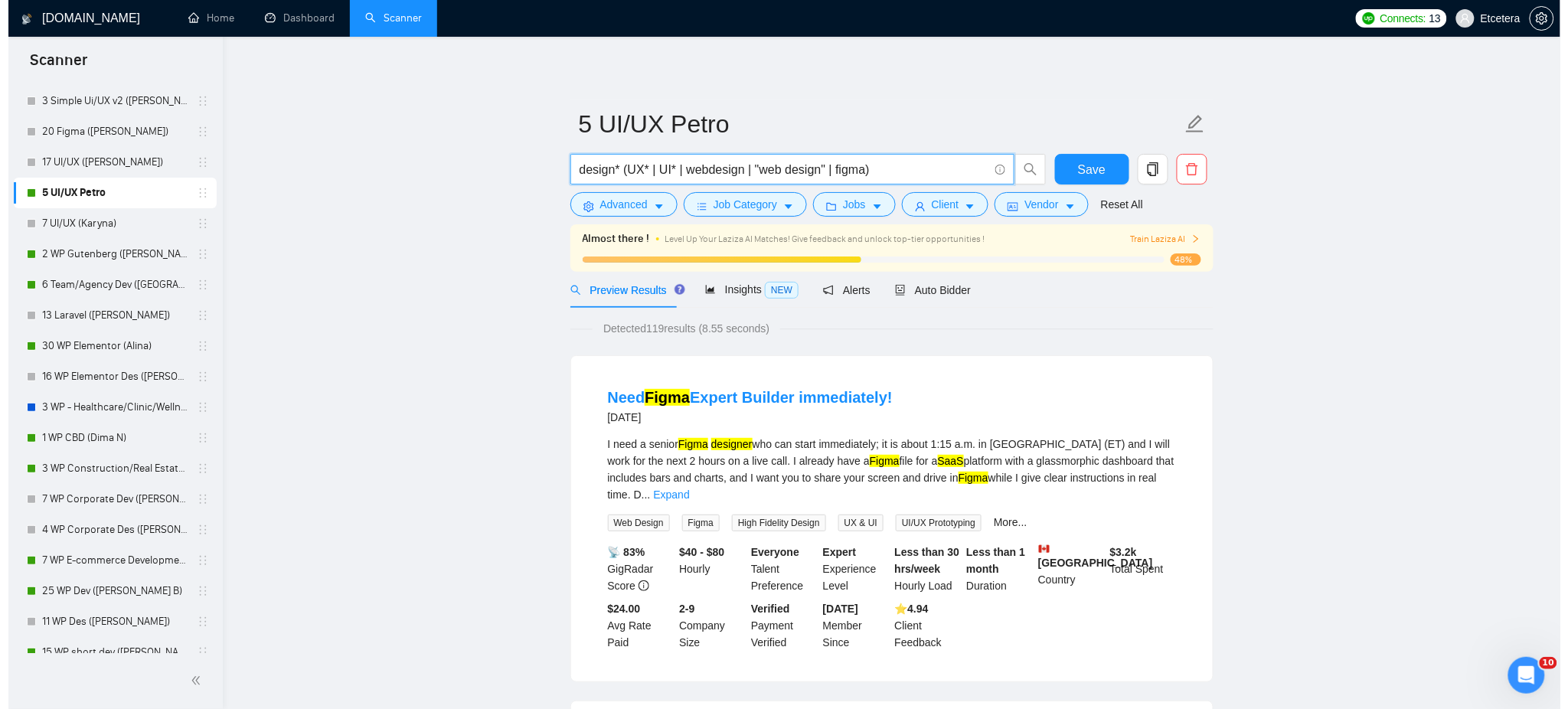
scroll to position [0, 0]
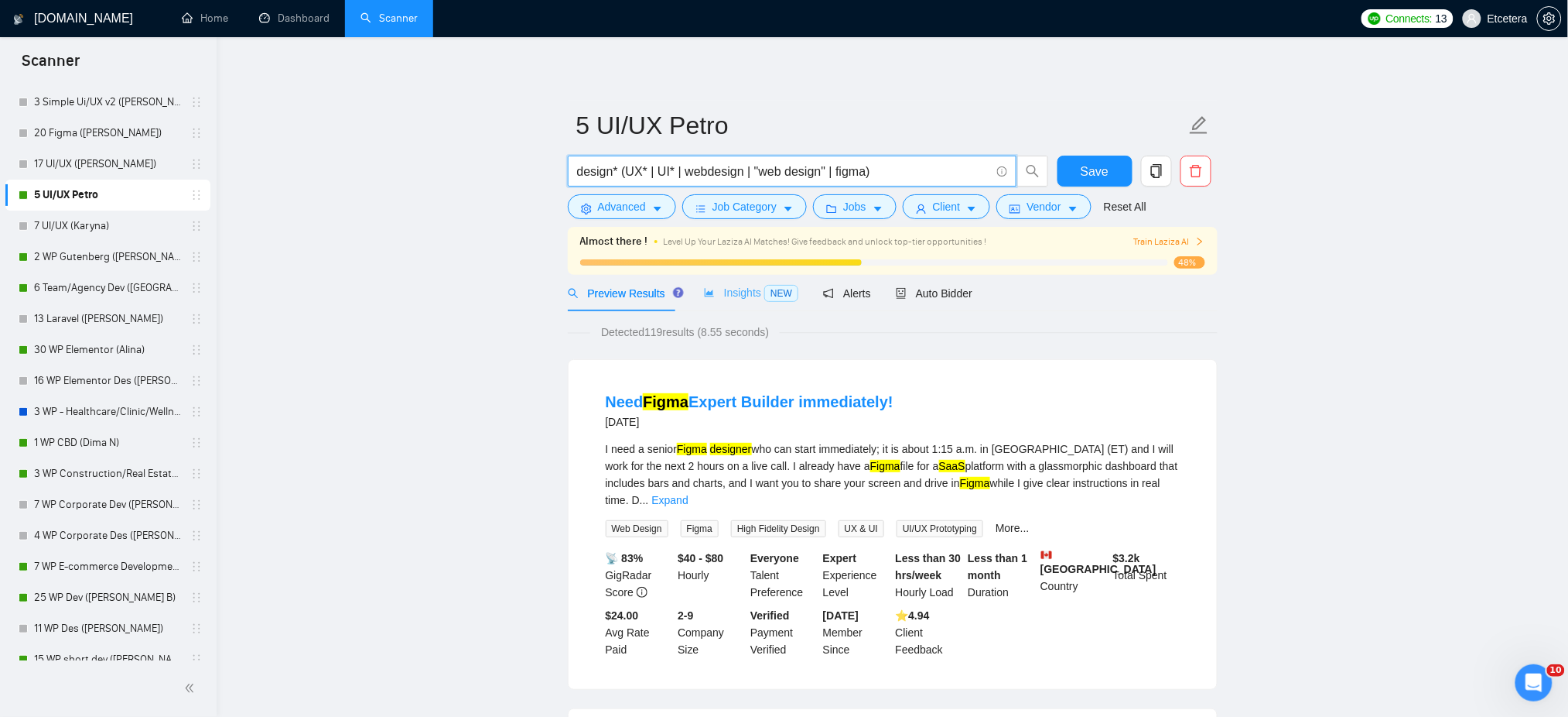
type input "design* (UX* | UI* | webdesign | "web design" | figma)"
click at [748, 295] on span "Insights NEW" at bounding box center [751, 292] width 94 height 13
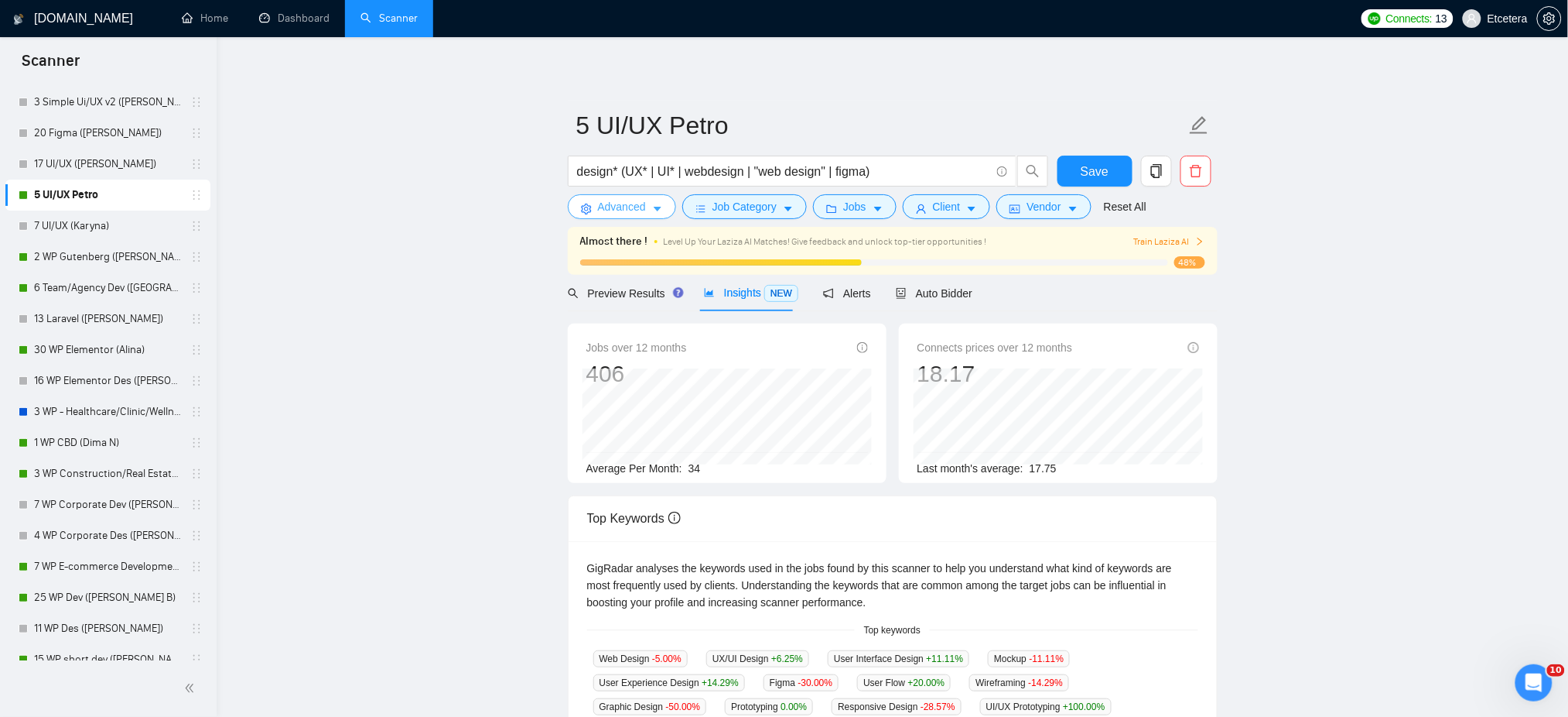
click at [627, 208] on span "Advanced" at bounding box center [621, 207] width 48 height 17
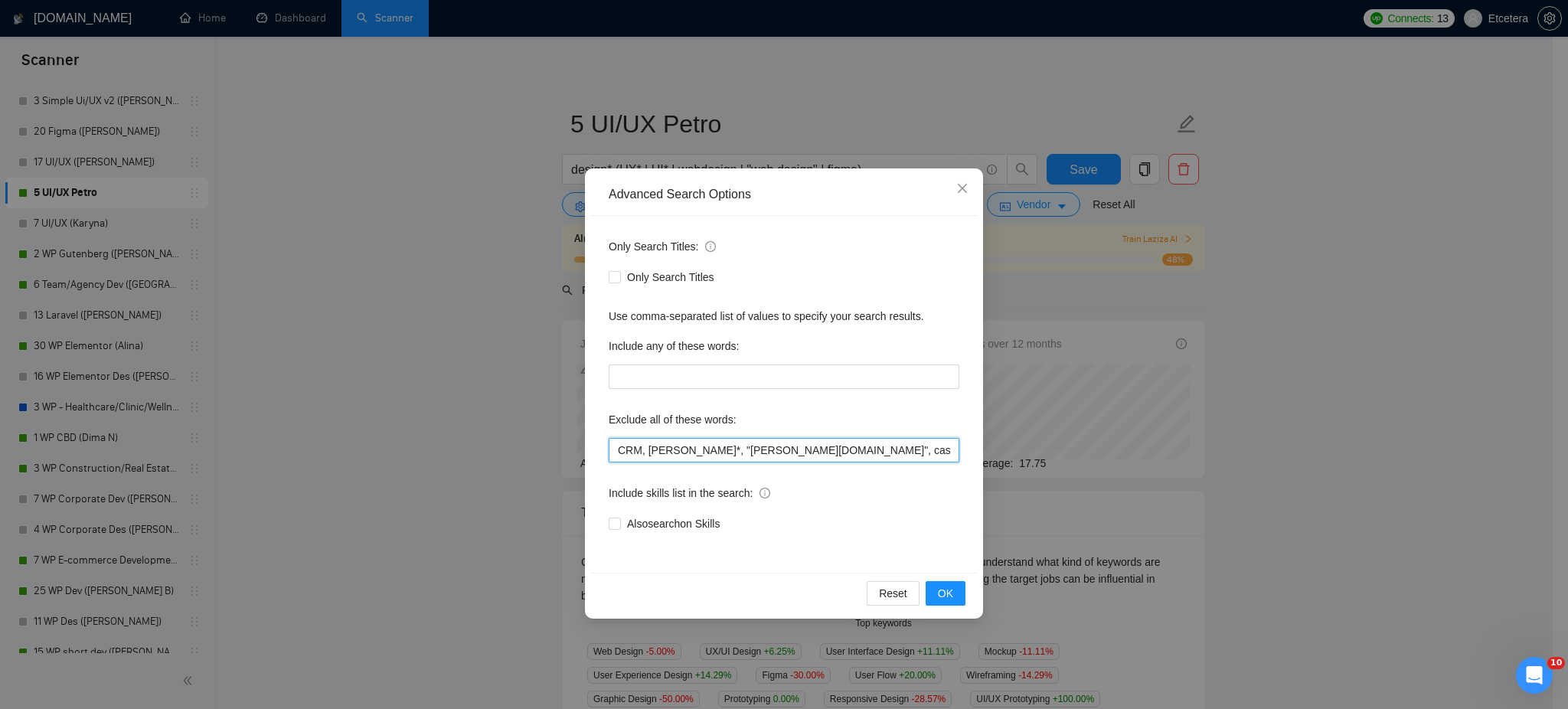
click at [682, 439] on input "CRM, [PERSON_NAME]*, "[PERSON_NAME][DOMAIN_NAME]", casino, gambl*, game, gaming…" at bounding box center [784, 450] width 350 height 25
click at [791, 440] on input "CRM, [PERSON_NAME]*, "[PERSON_NAME][DOMAIN_NAME]", casino, gambl*, game, gaming…" at bounding box center [784, 450] width 350 height 25
click at [470, 79] on div "Advanced Search Options Only Search Titles: Only Search Titles Use comma-separa…" at bounding box center [784, 354] width 1568 height 709
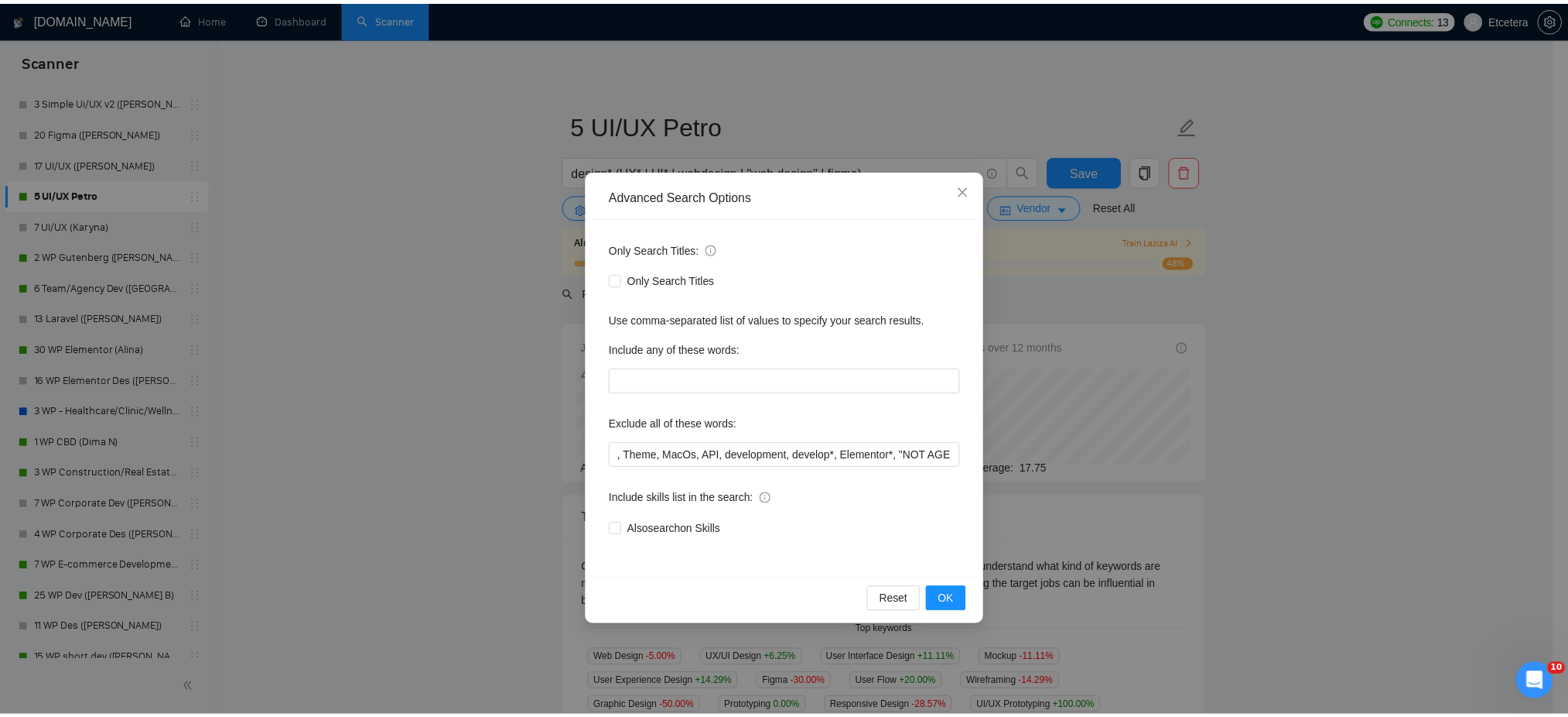
scroll to position [0, 0]
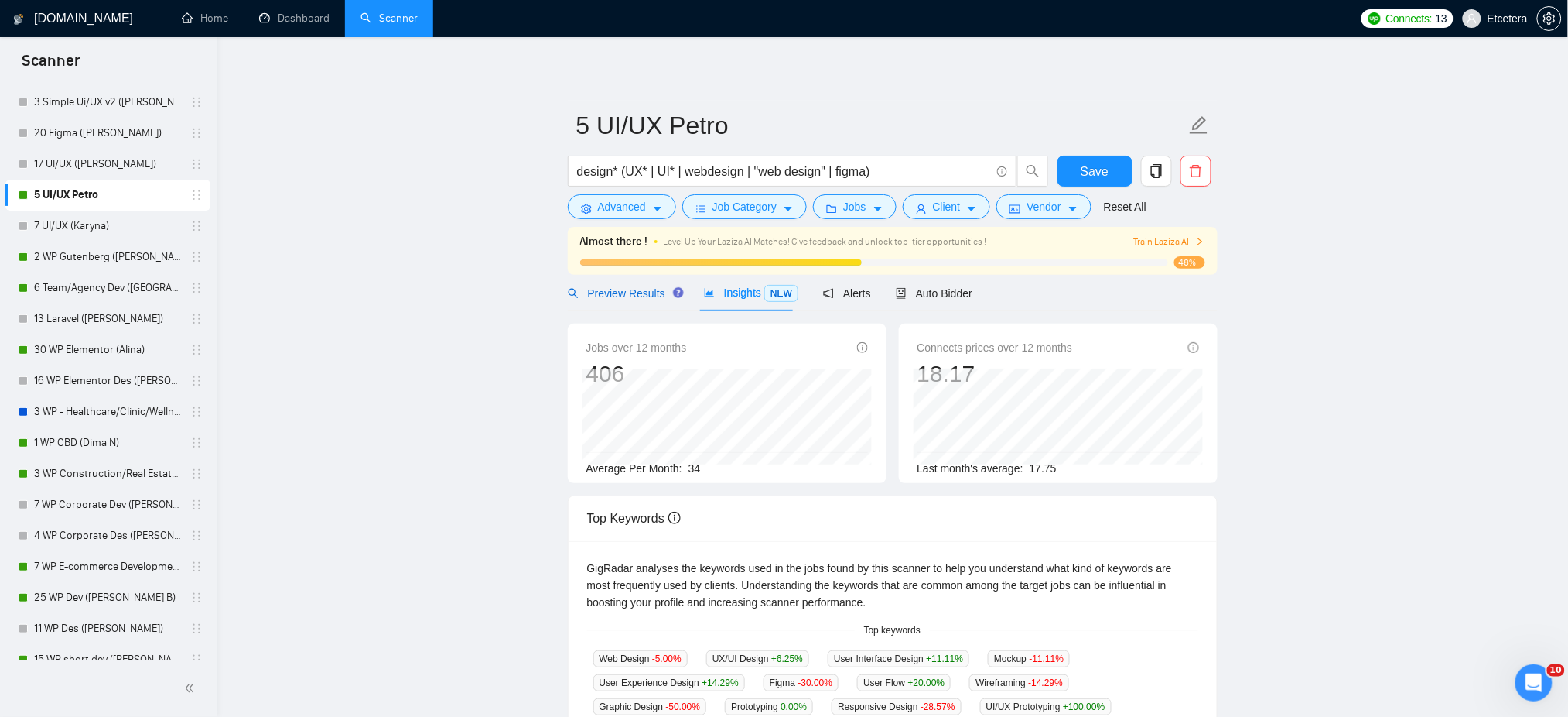
click at [630, 295] on span "Preview Results" at bounding box center [623, 293] width 111 height 13
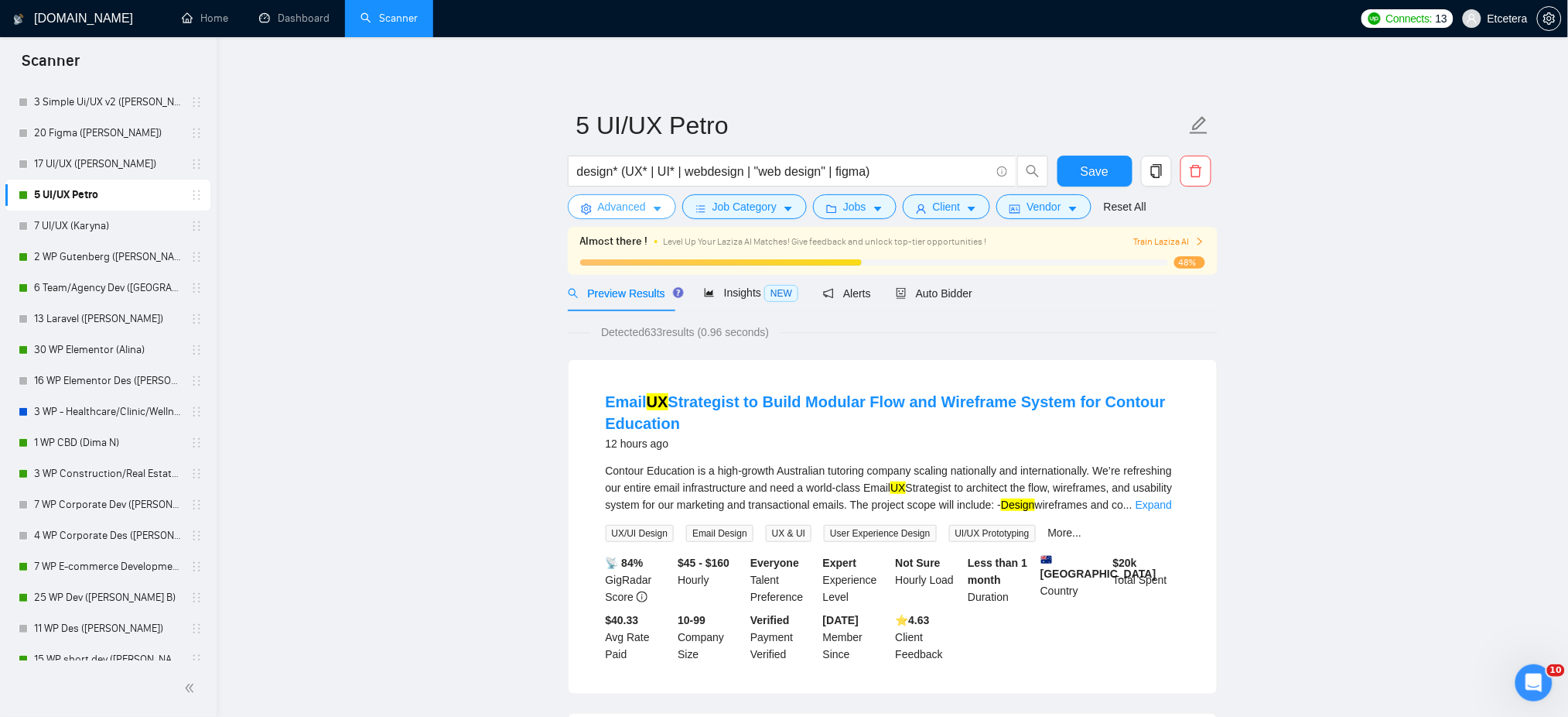
click at [603, 211] on span "Advanced" at bounding box center [621, 207] width 48 height 17
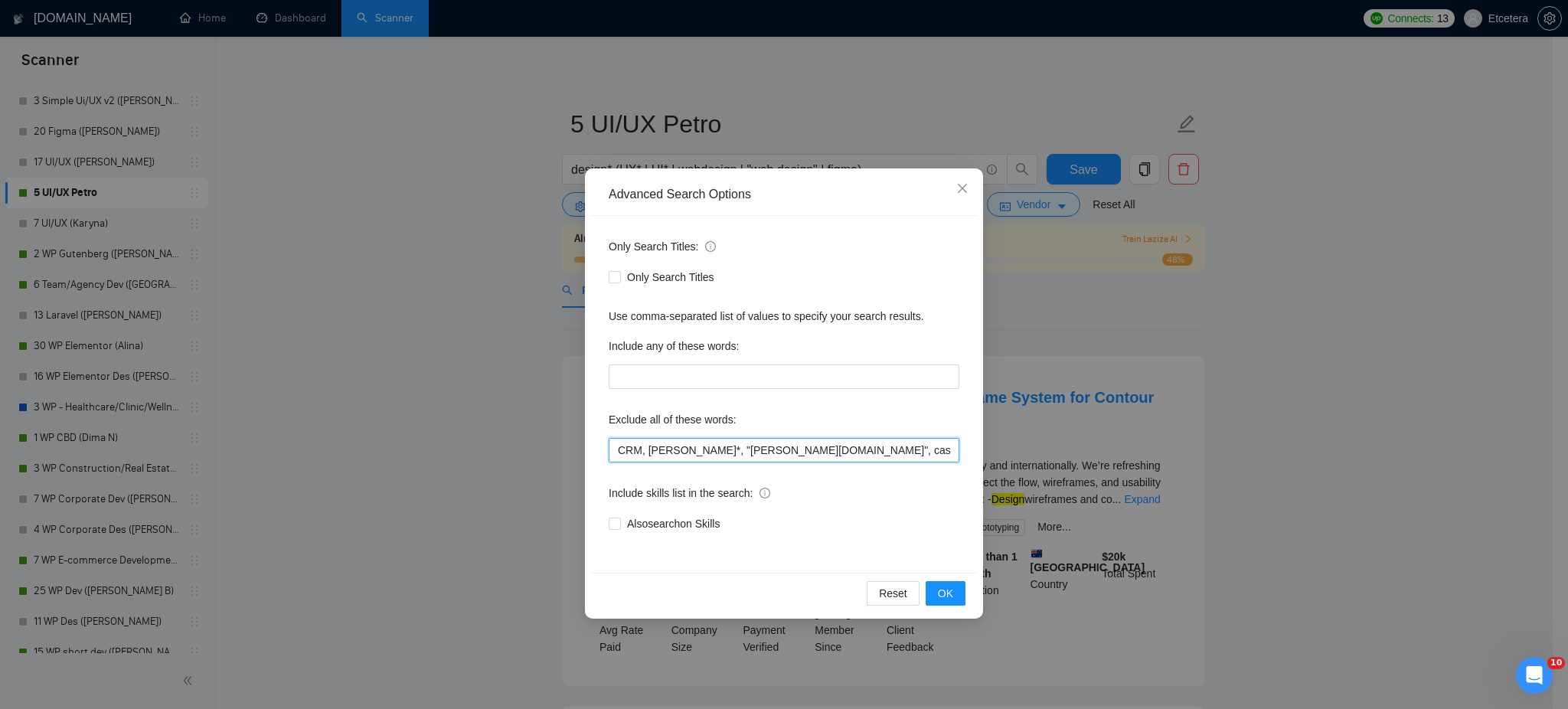
click at [617, 447] on input "CRM, [PERSON_NAME]*, "[PERSON_NAME][DOMAIN_NAME]", casino, gambl*, game, gaming…" at bounding box center [784, 450] width 350 height 25
click at [501, 255] on div "Advanced Search Options Only Search Titles: Only Search Titles Use comma-separa…" at bounding box center [784, 354] width 1568 height 709
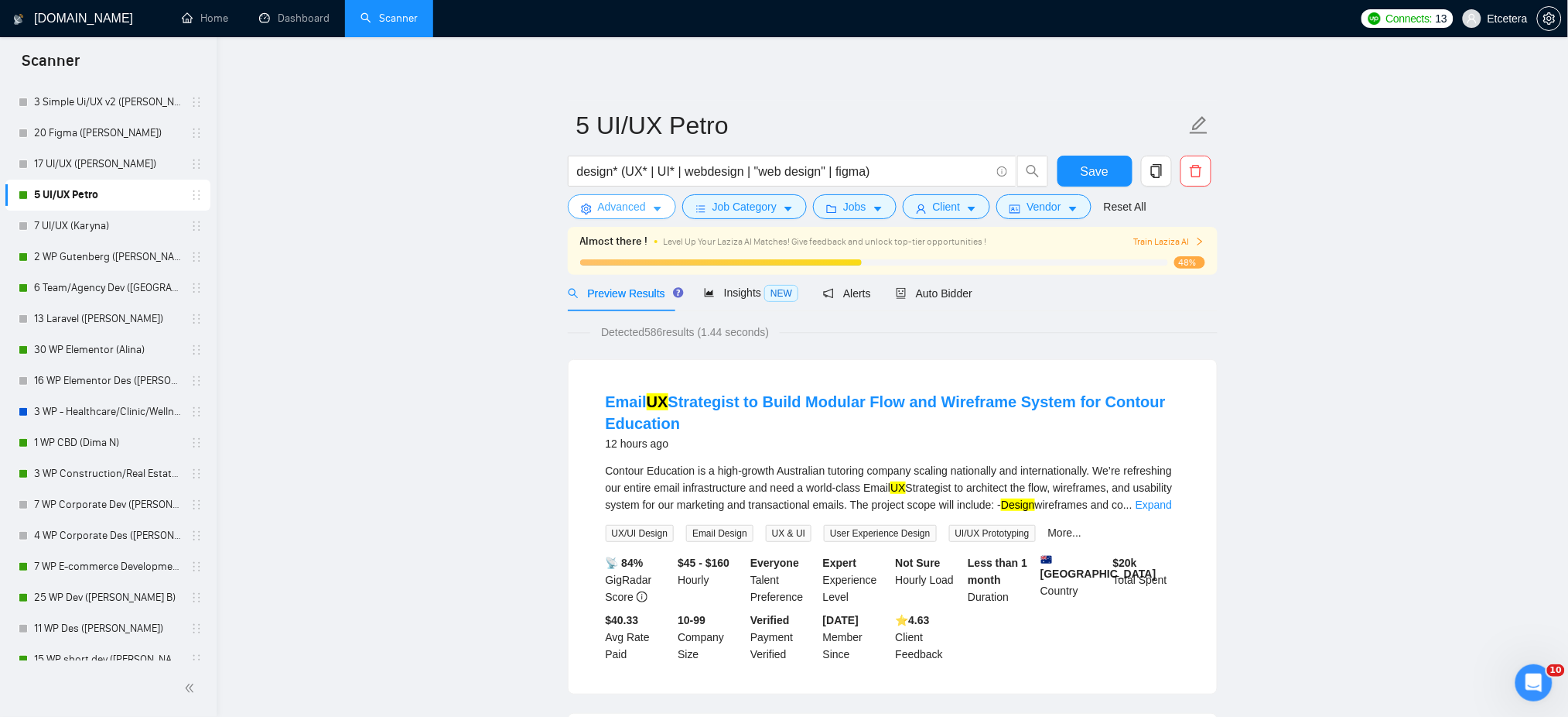
click at [615, 206] on span "Advanced" at bounding box center [621, 207] width 48 height 17
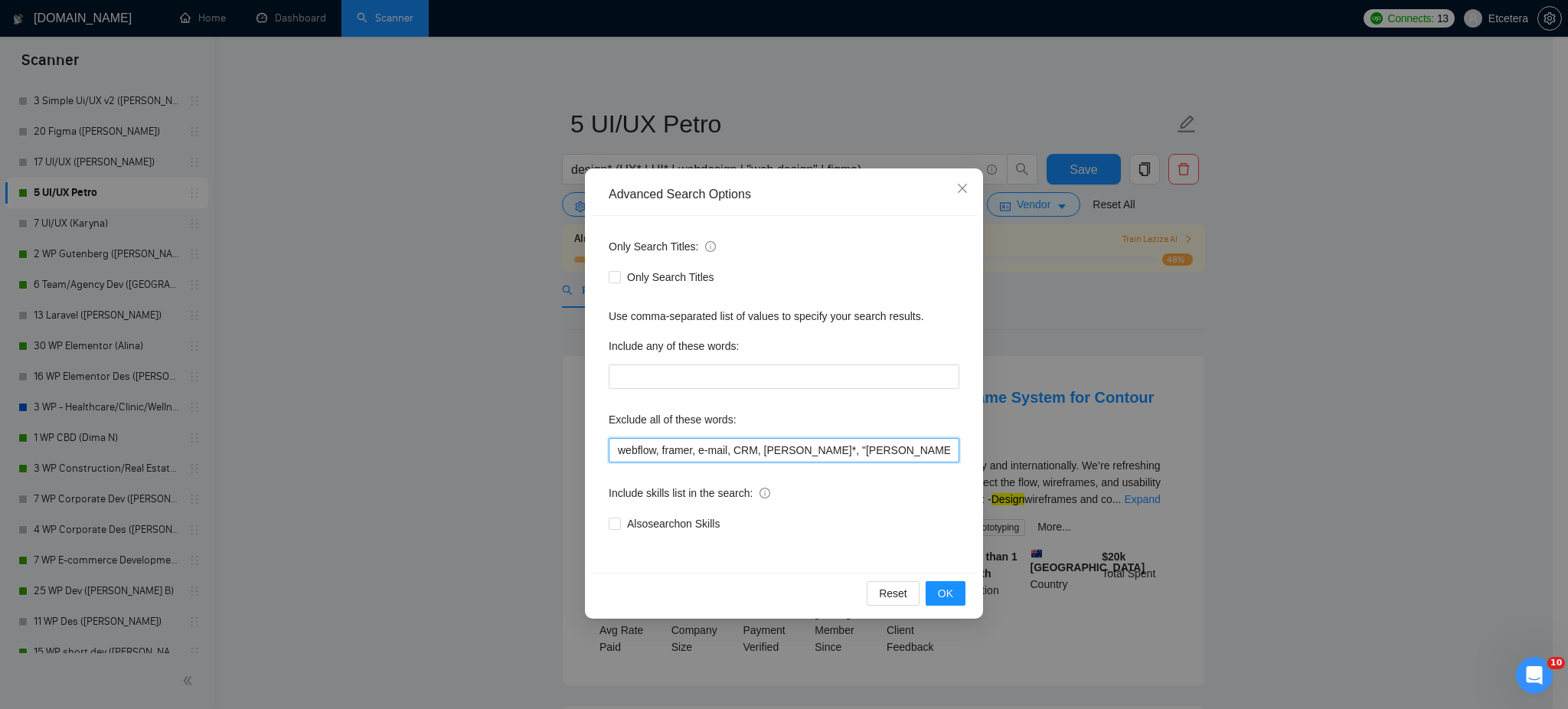
click at [727, 448] on input "webflow, framer, e-mail, CRM, [PERSON_NAME]*, "[PERSON_NAME][DOMAIN_NAME]", cas…" at bounding box center [784, 450] width 350 height 25
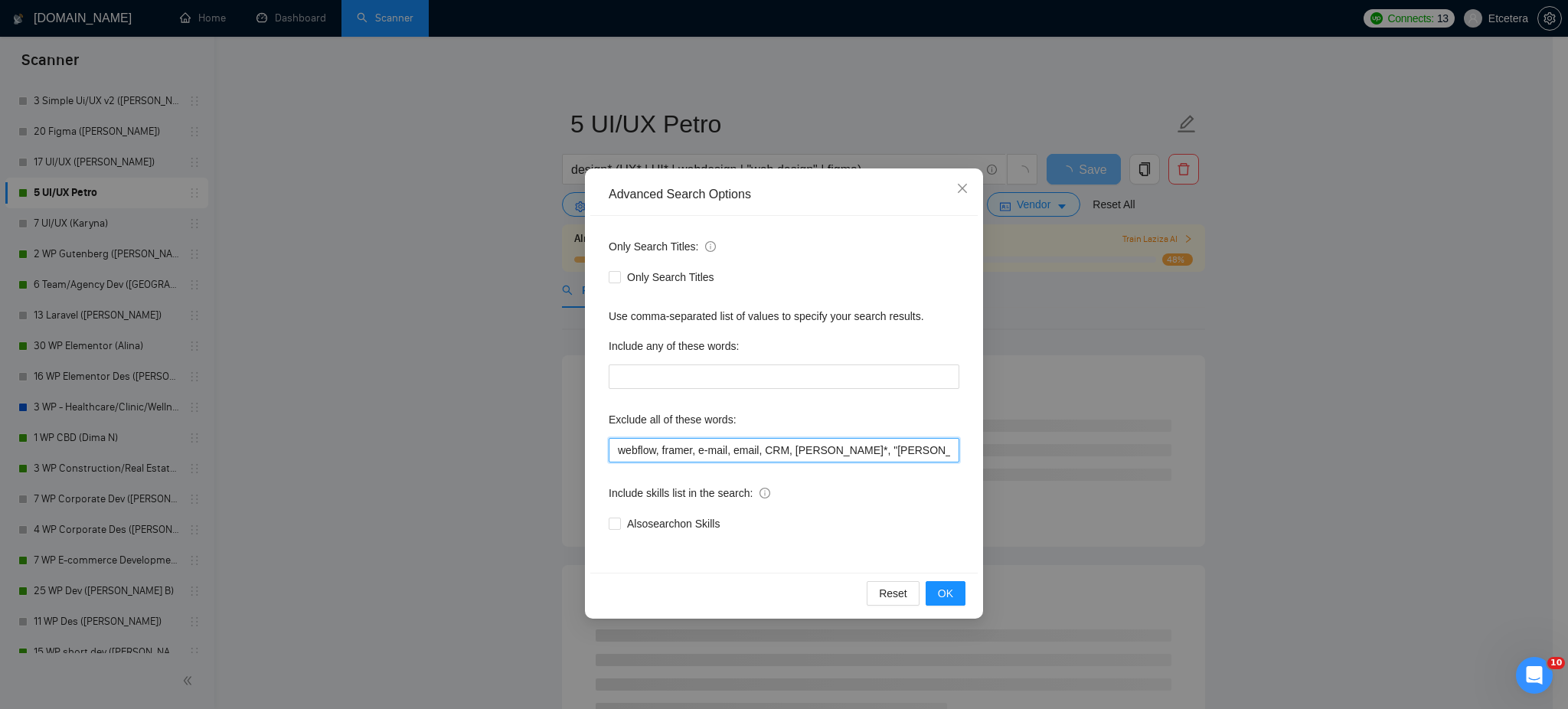
type input "webflow, framer, e-mail, email, CRM, [PERSON_NAME]*, "[PERSON_NAME][DOMAIN_NAME…"
click at [405, 176] on div "Advanced Search Options Only Search Titles: Only Search Titles Use comma-separa…" at bounding box center [784, 354] width 1568 height 709
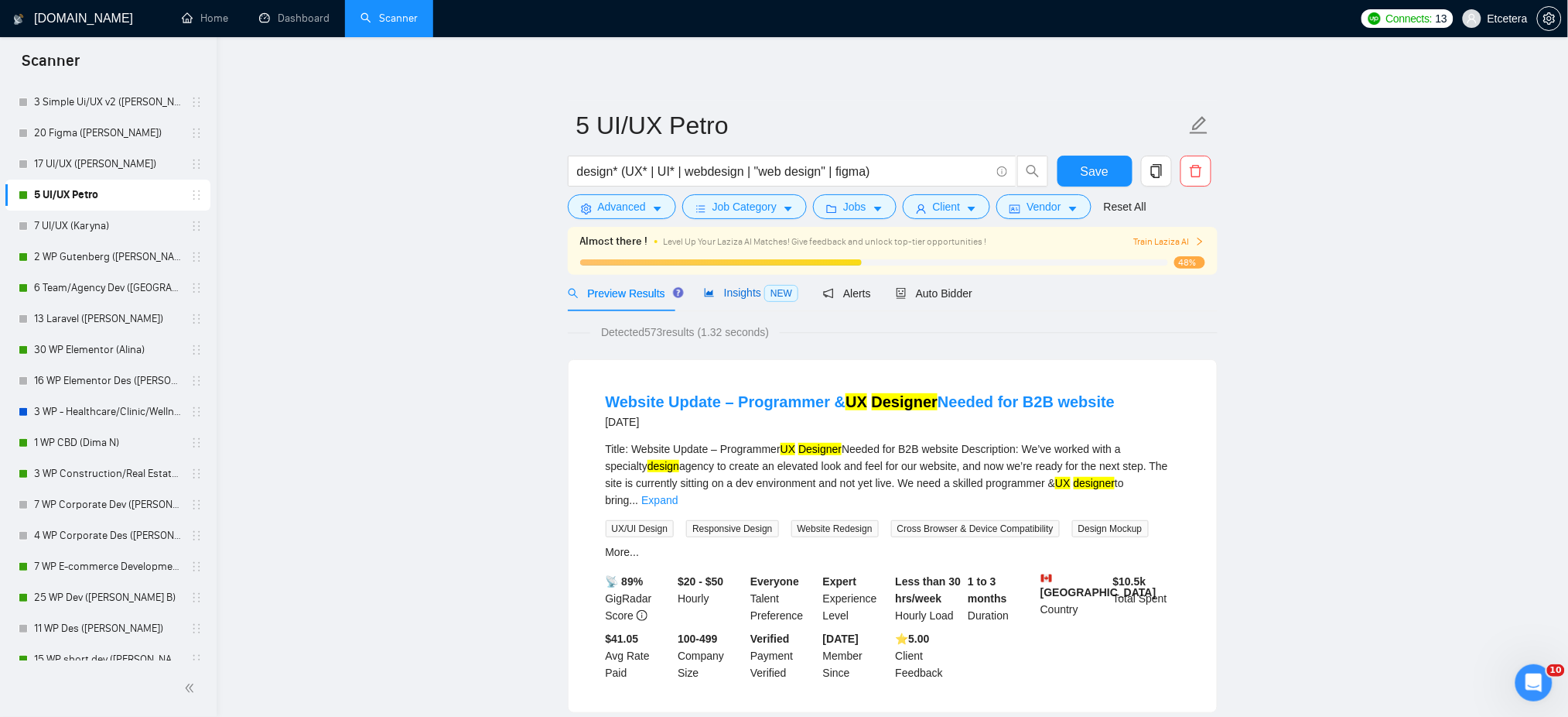
click at [730, 295] on span "Insights NEW" at bounding box center [751, 292] width 94 height 13
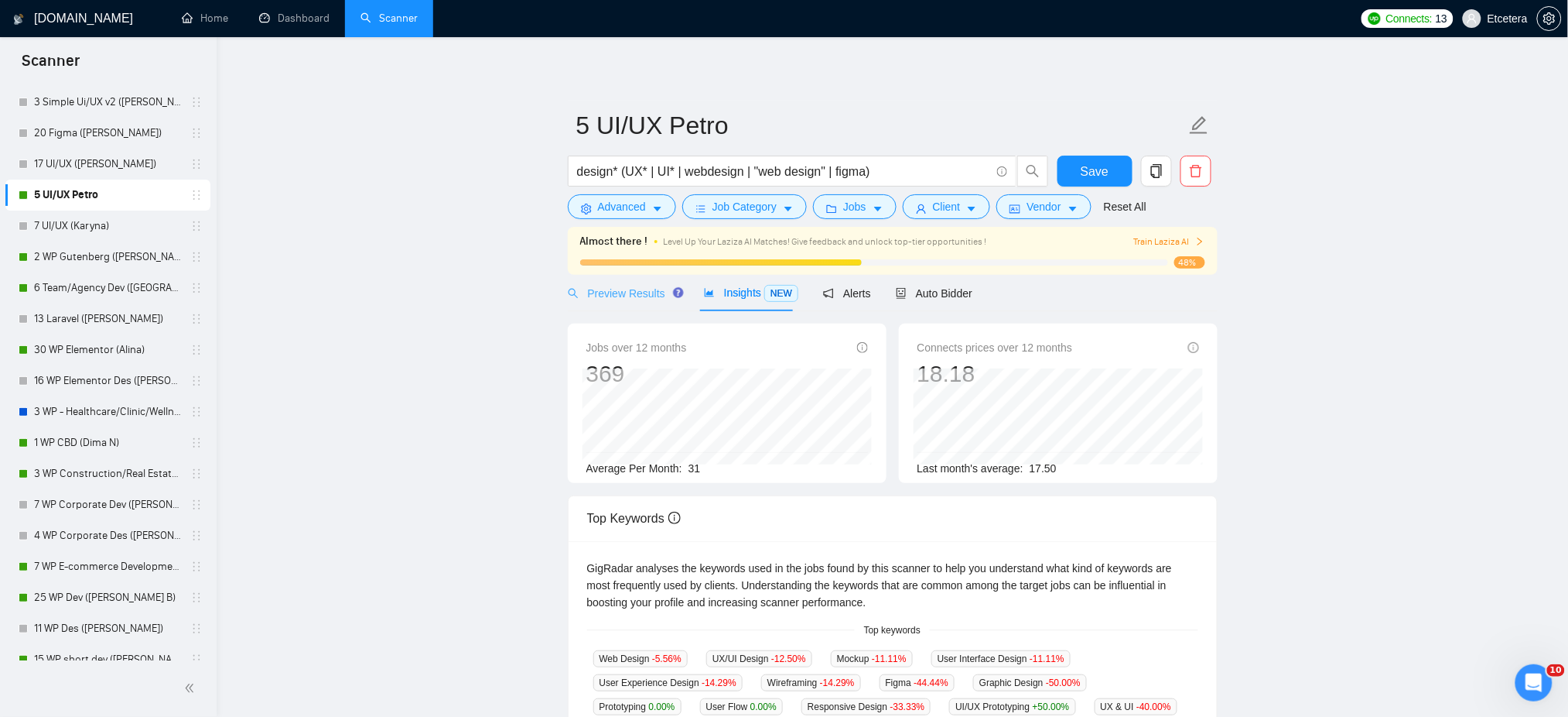
click at [616, 282] on div "Preview Results" at bounding box center [623, 293] width 111 height 36
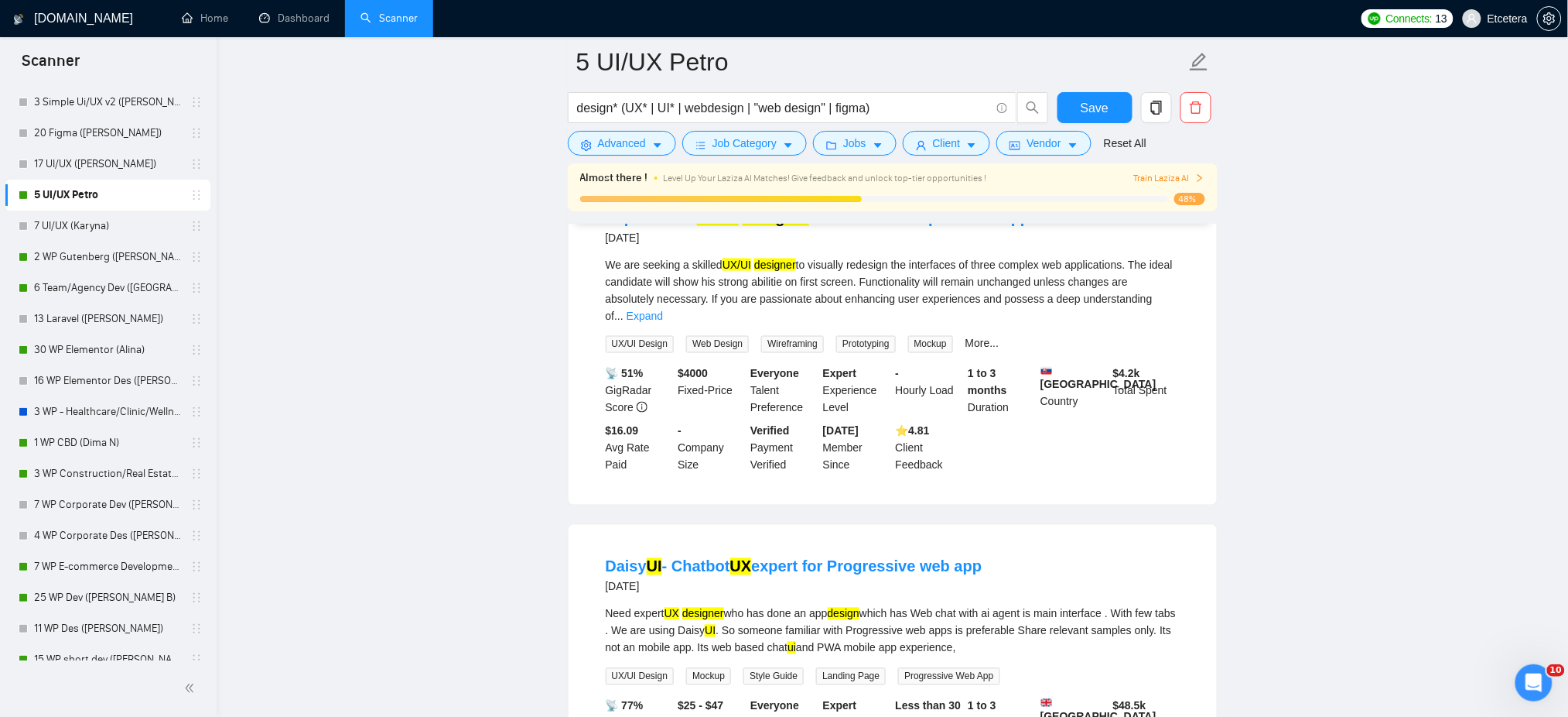
scroll to position [3115, 0]
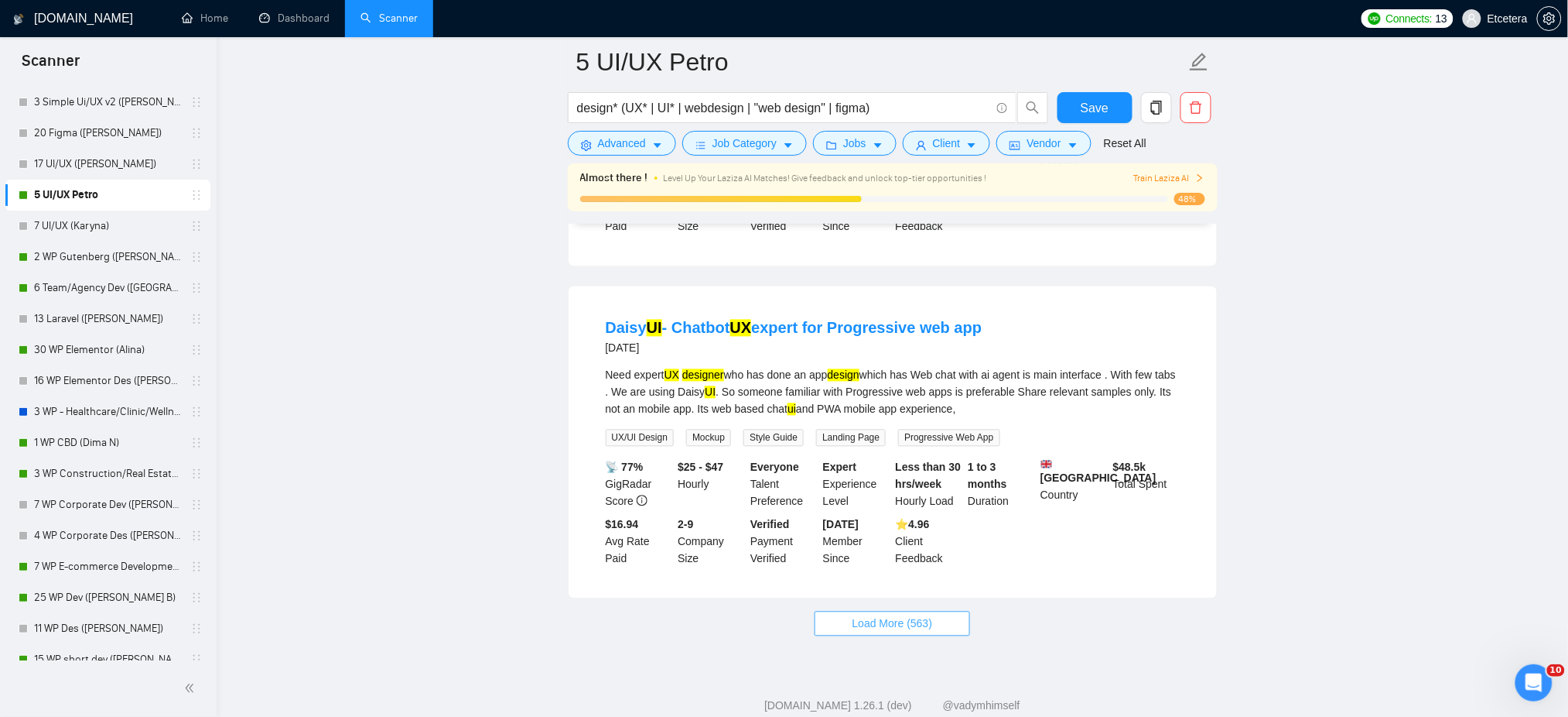
drag, startPoint x: 879, startPoint y: 579, endPoint x: 1083, endPoint y: 457, distance: 237.7
click at [879, 615] on span "Load More (563)" at bounding box center [892, 624] width 81 height 17
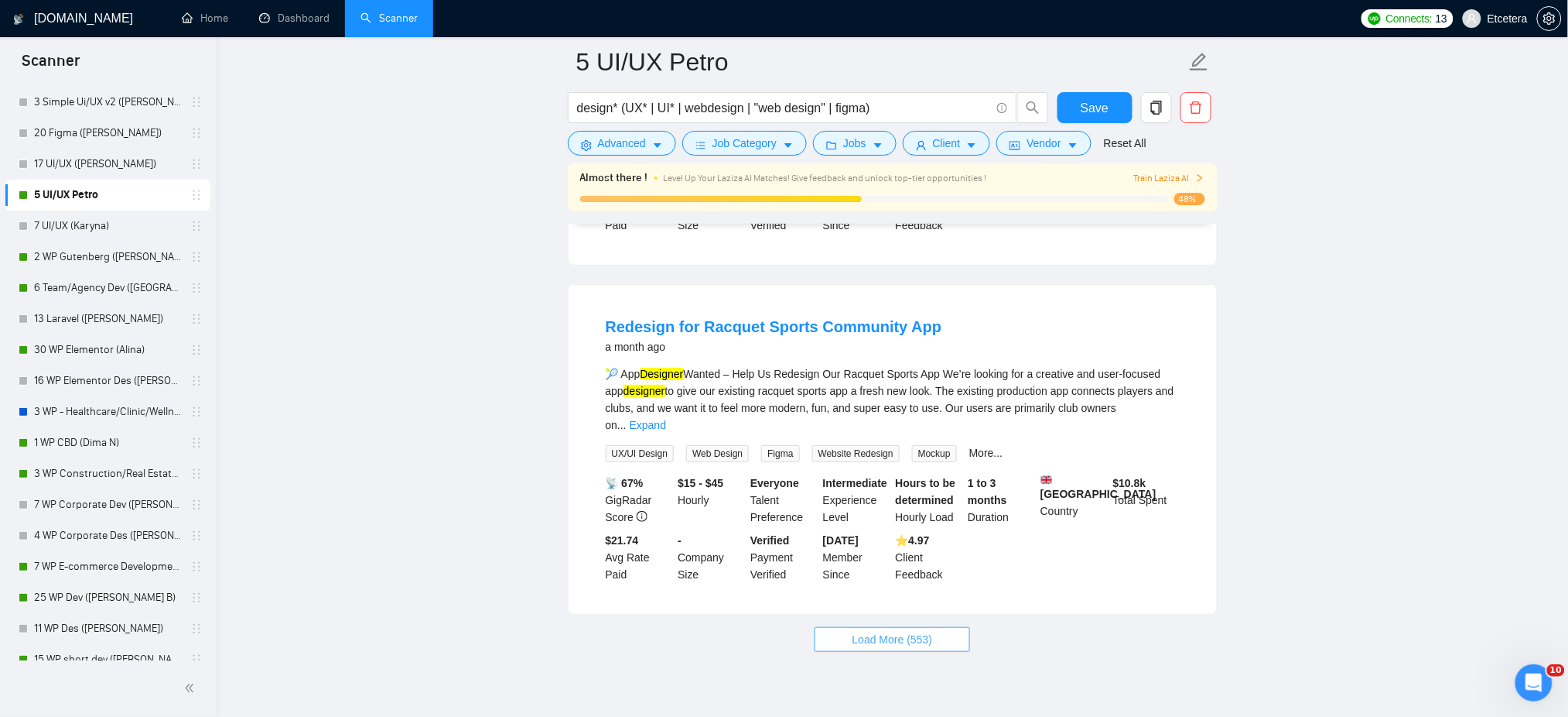
scroll to position [6418, 0]
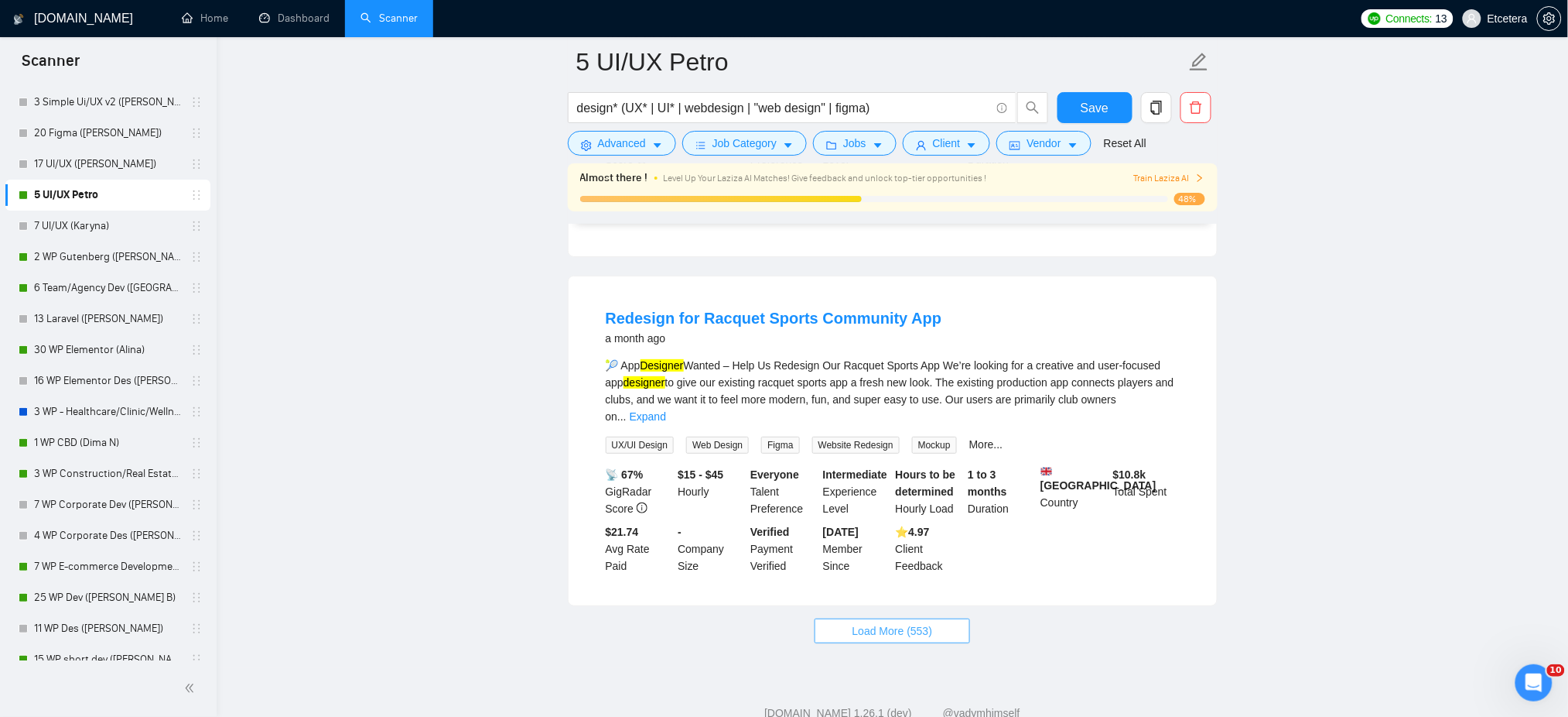
click at [904, 622] on span "Load More (553)" at bounding box center [892, 631] width 81 height 17
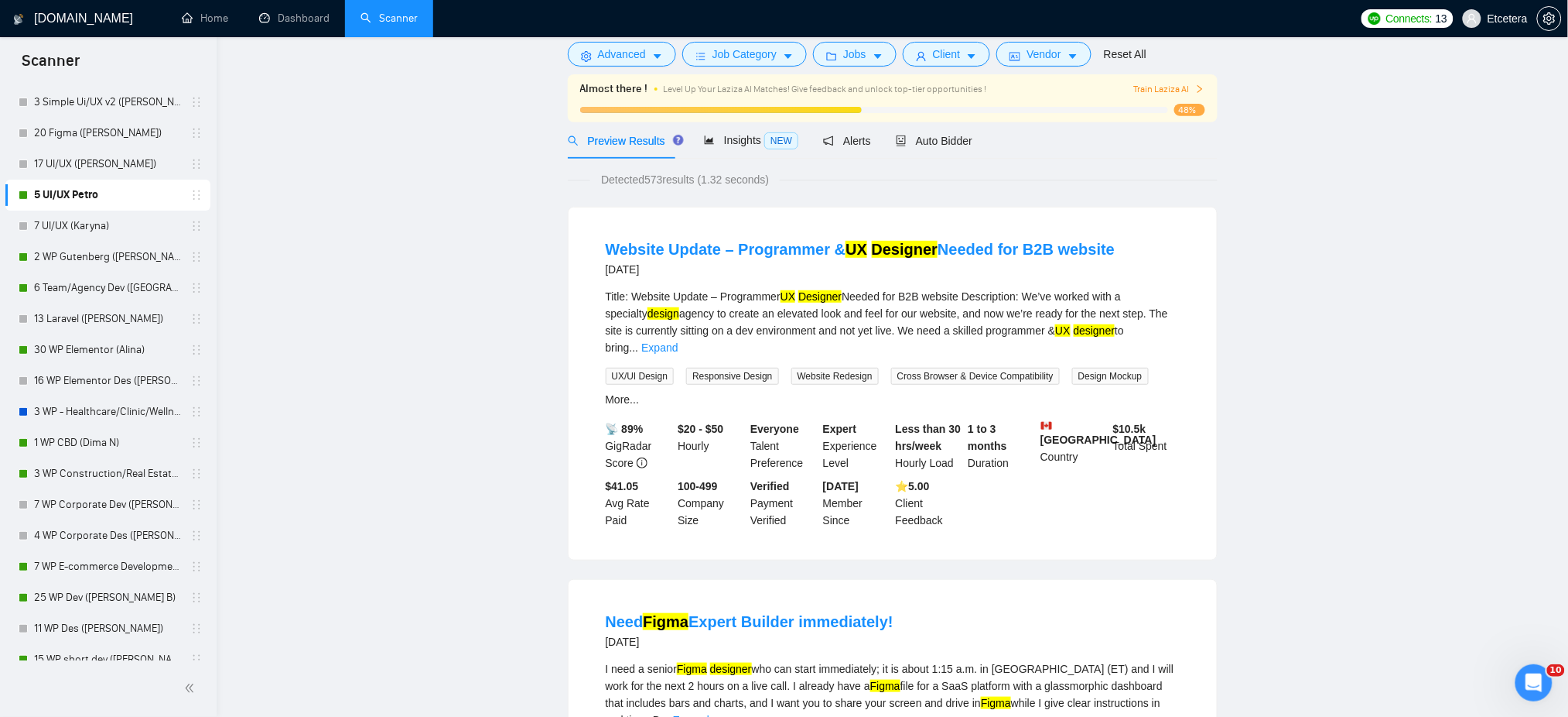
scroll to position [0, 0]
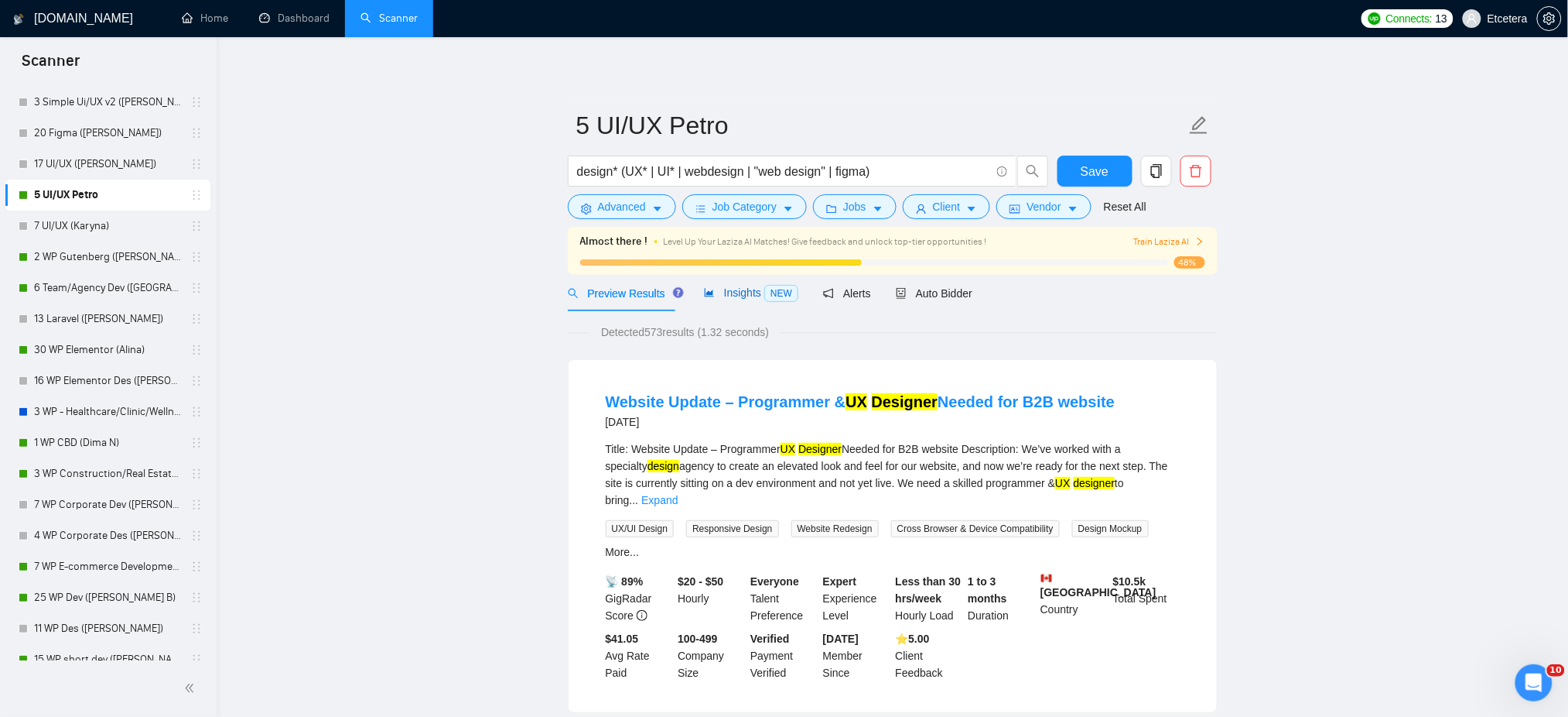
click at [757, 295] on span "Insights NEW" at bounding box center [751, 292] width 94 height 13
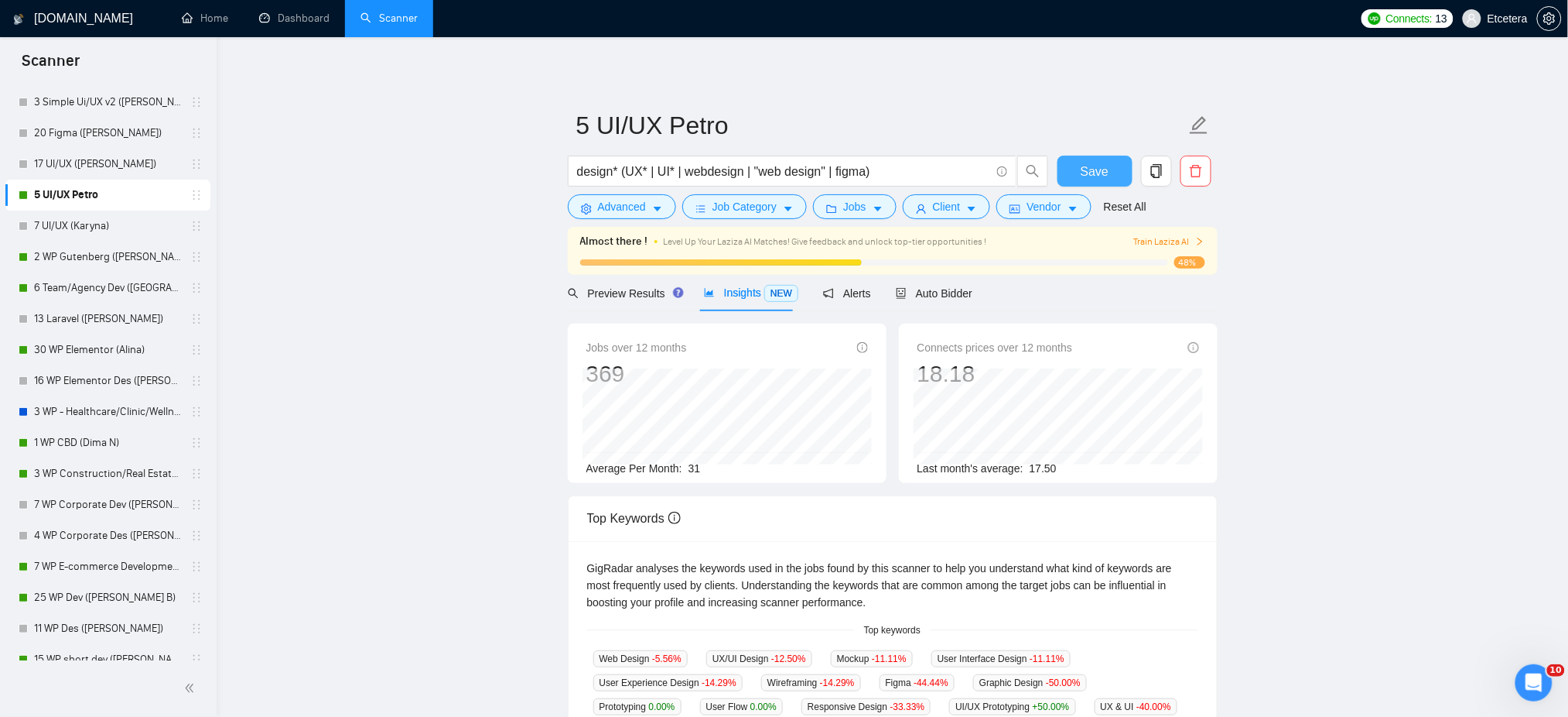
click at [1075, 171] on button "Save" at bounding box center [1095, 172] width 75 height 31
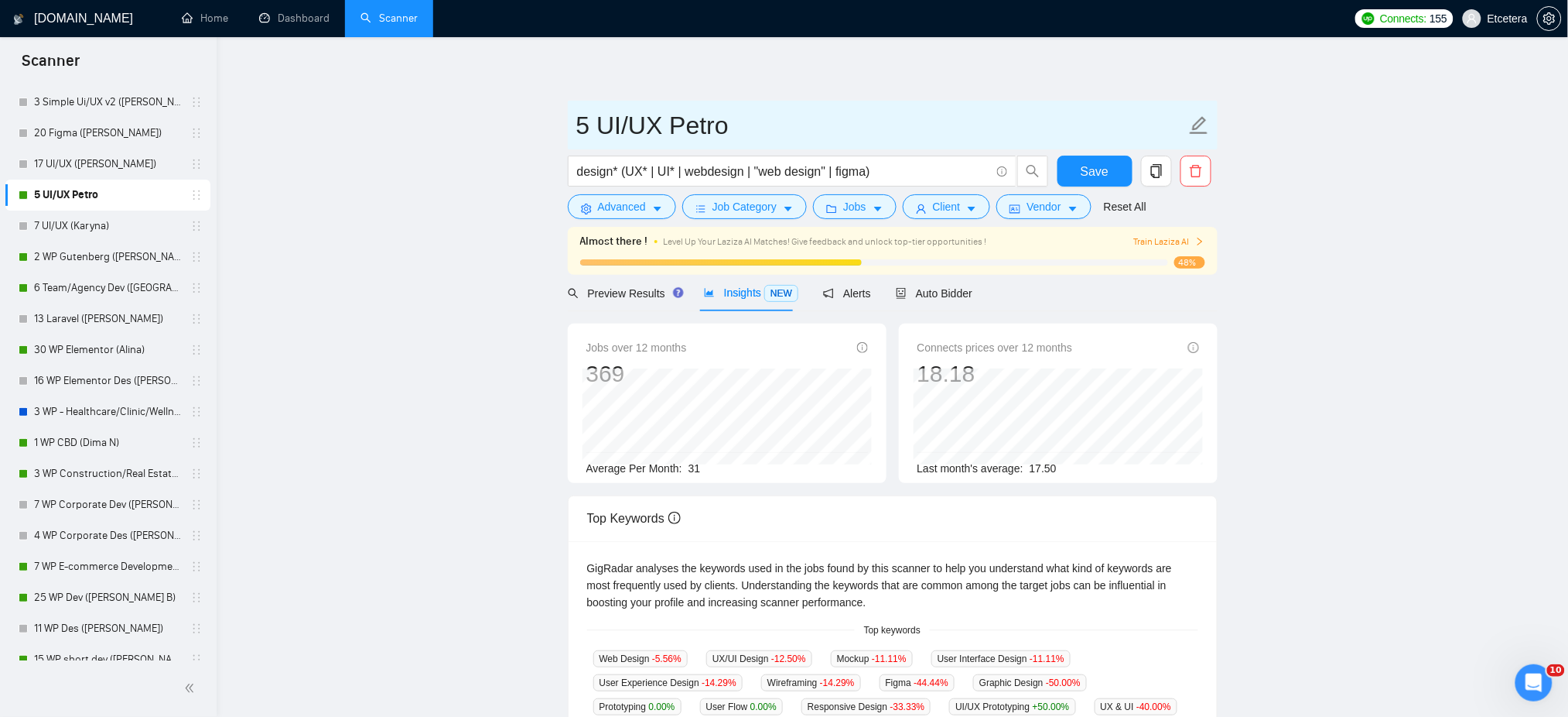
drag, startPoint x: 591, startPoint y: 128, endPoint x: 577, endPoint y: 129, distance: 14.0
click at [577, 127] on input "5 UI/UX Petro" at bounding box center [881, 125] width 609 height 38
type input "30 UI/UX Petro"
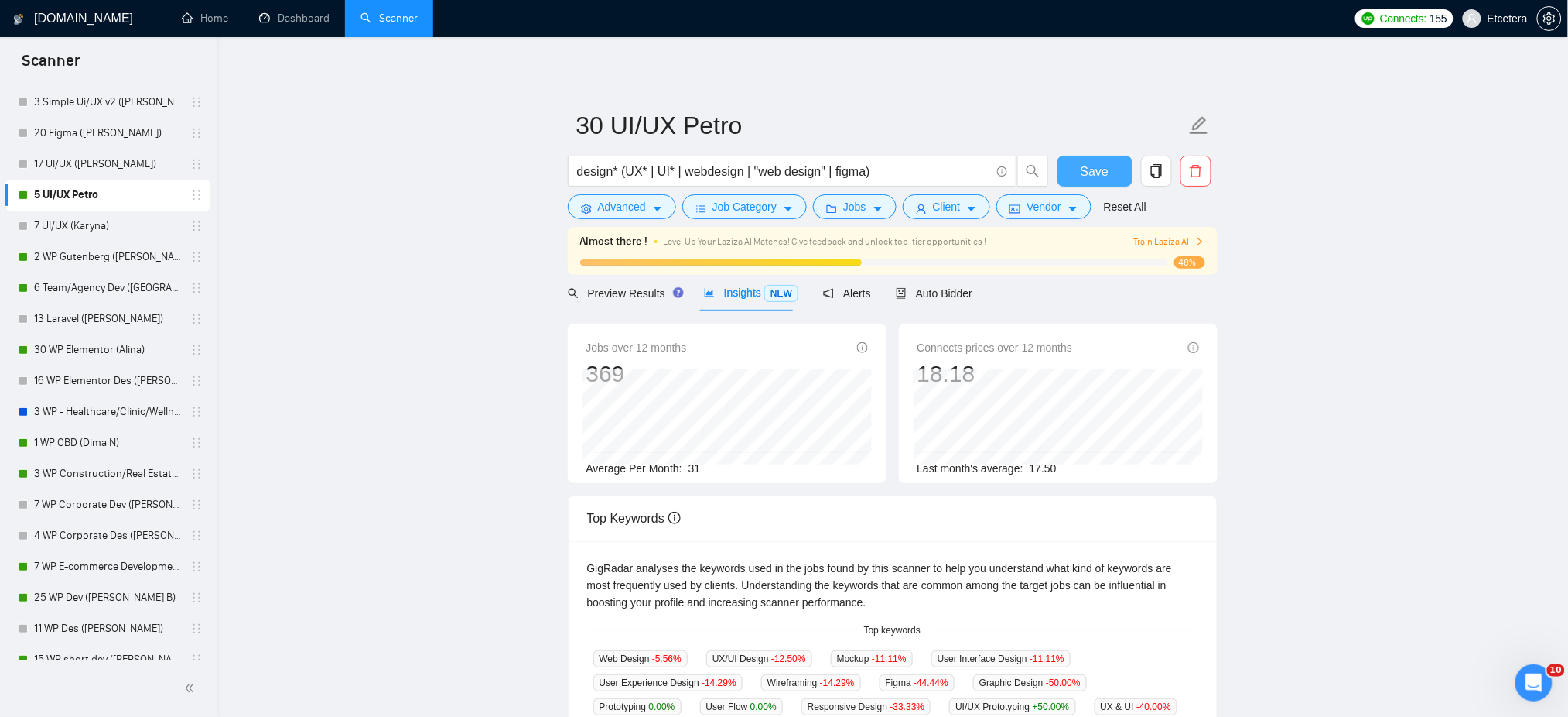
click at [1078, 168] on button "Save" at bounding box center [1095, 172] width 75 height 31
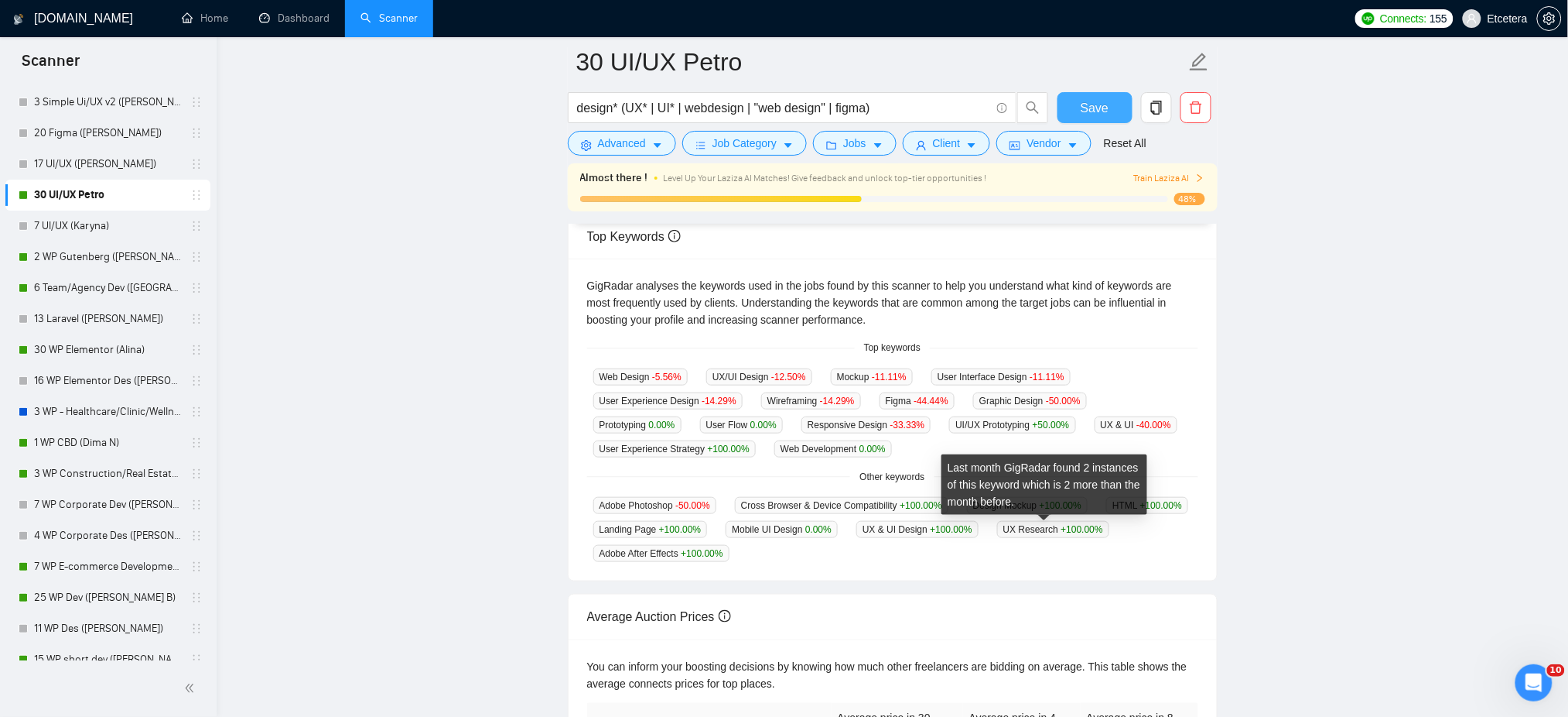
scroll to position [266, 0]
